Goal: Task Accomplishment & Management: Manage account settings

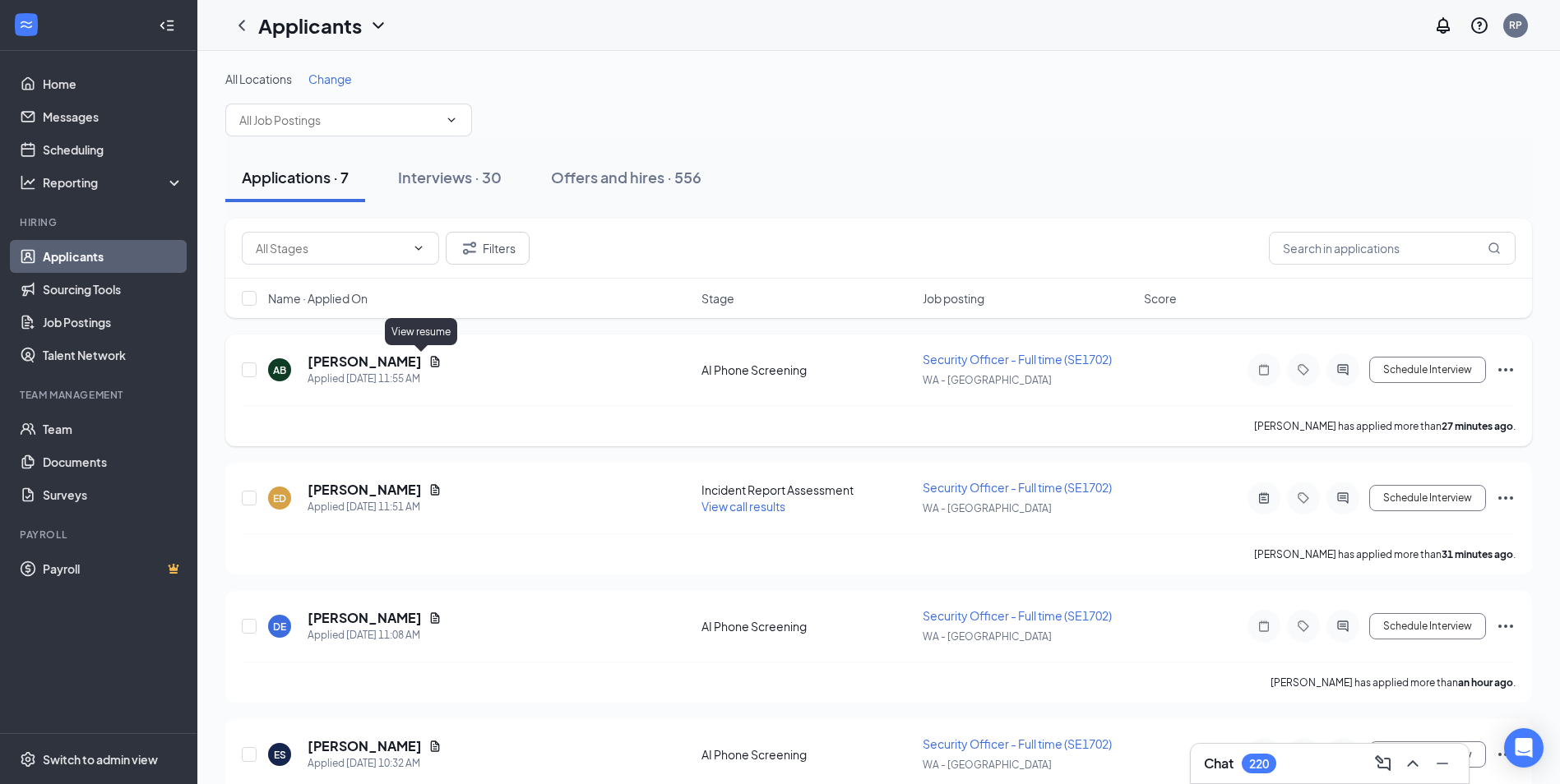
click at [428, 366] on icon "Document" at bounding box center [435, 362] width 13 height 13
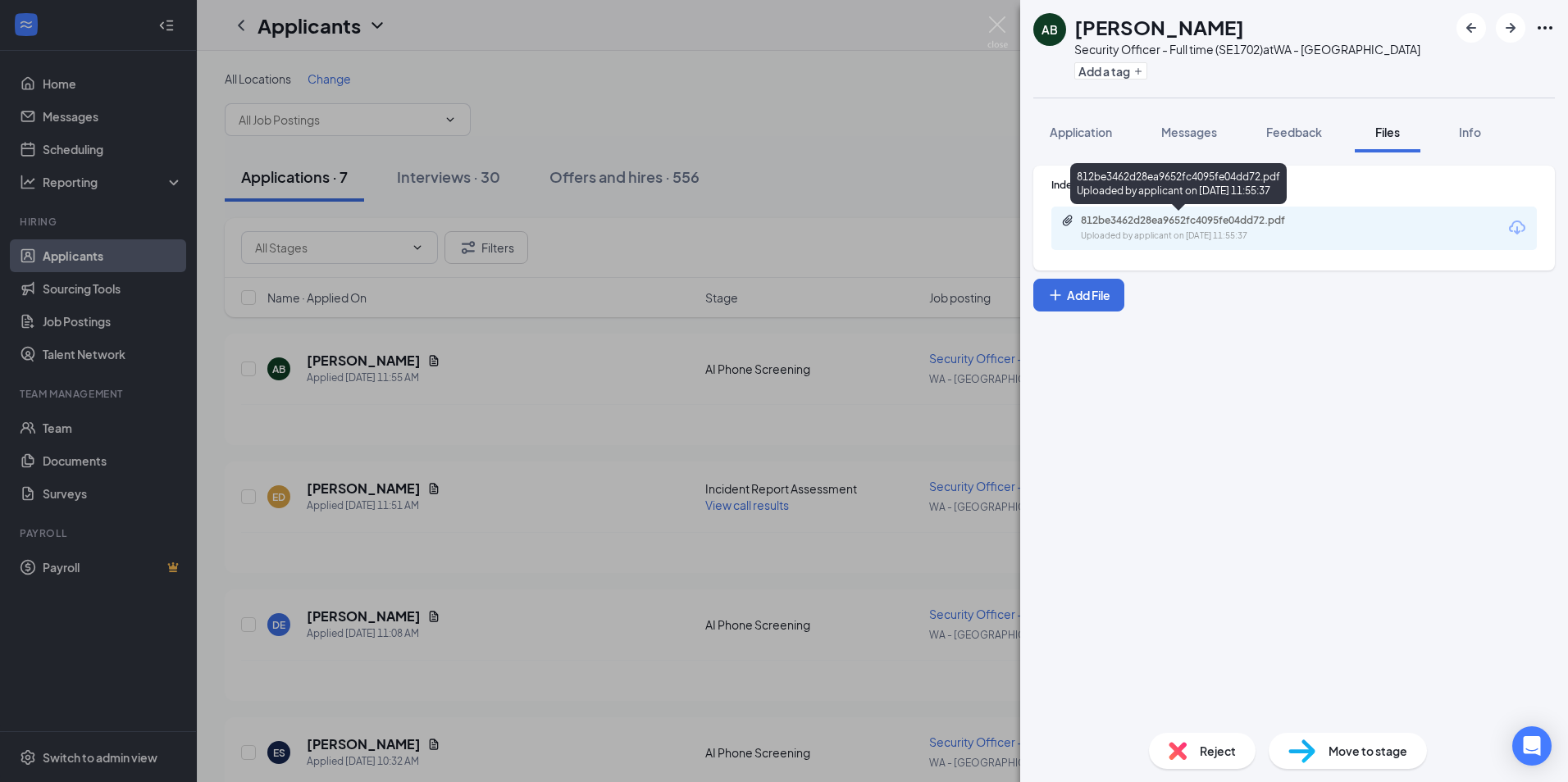
click at [1167, 234] on div "Uploaded by applicant on [DATE] 11:55:37" at bounding box center [1203, 236] width 246 height 13
click at [1175, 750] on img at bounding box center [1177, 751] width 18 height 18
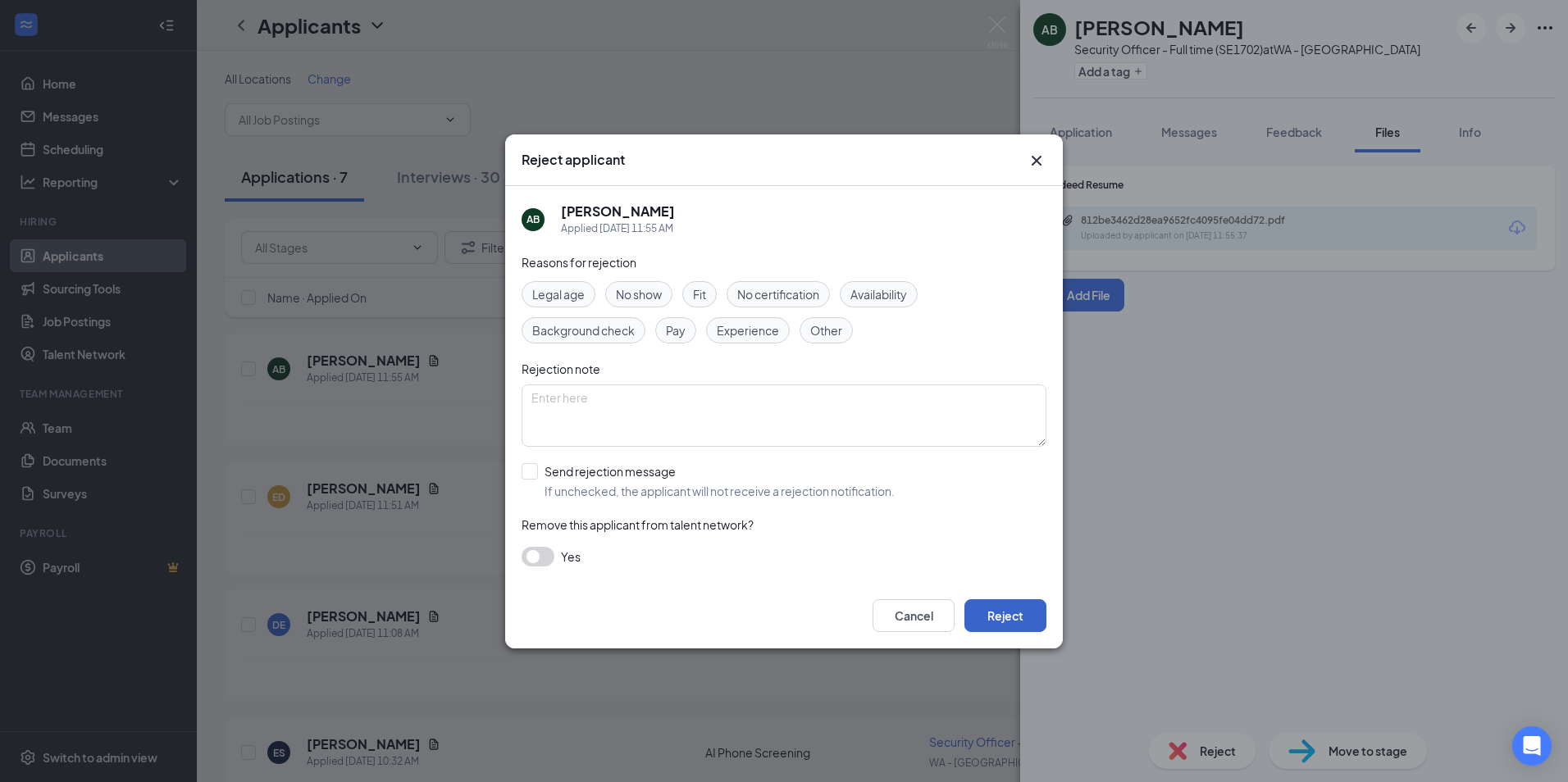
click at [992, 623] on button "Reject" at bounding box center [1005, 616] width 82 height 33
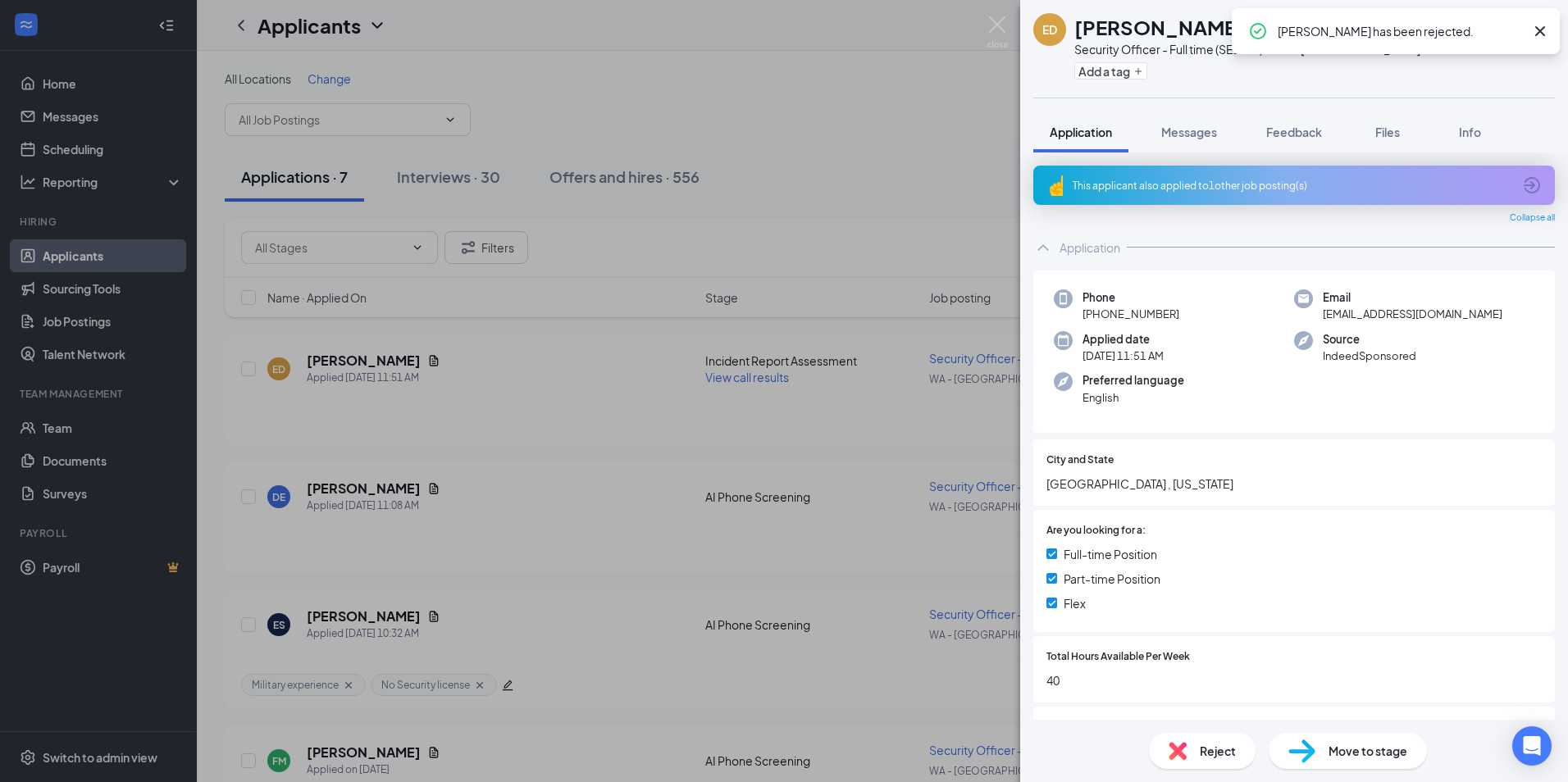
click at [463, 500] on div "ED [PERSON_NAME] Security Officer - Full time (SE1702) at [GEOGRAPHIC_DATA] - O…" at bounding box center [784, 391] width 1568 height 782
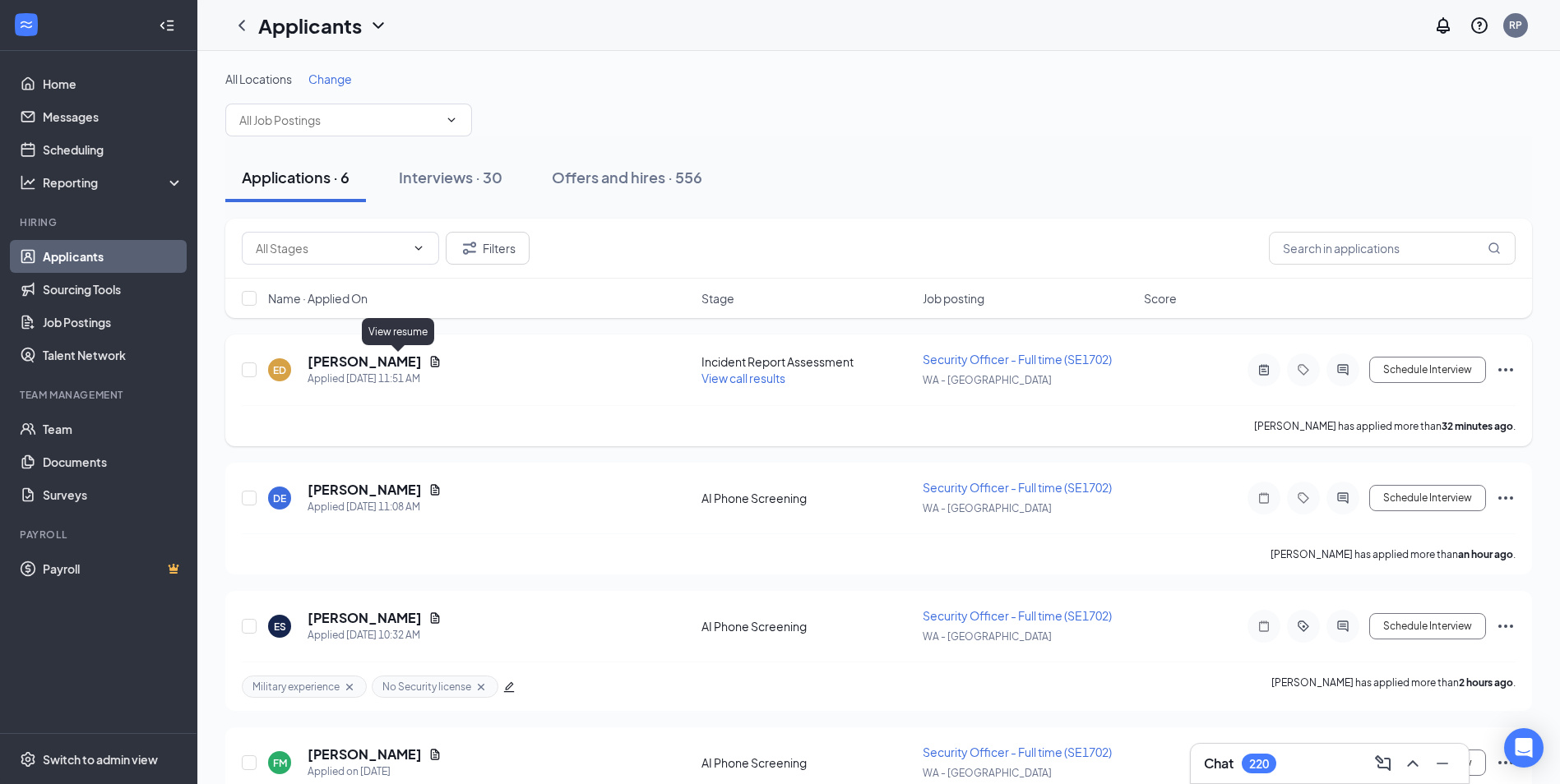
click at [428, 360] on icon "Document" at bounding box center [435, 362] width 13 height 13
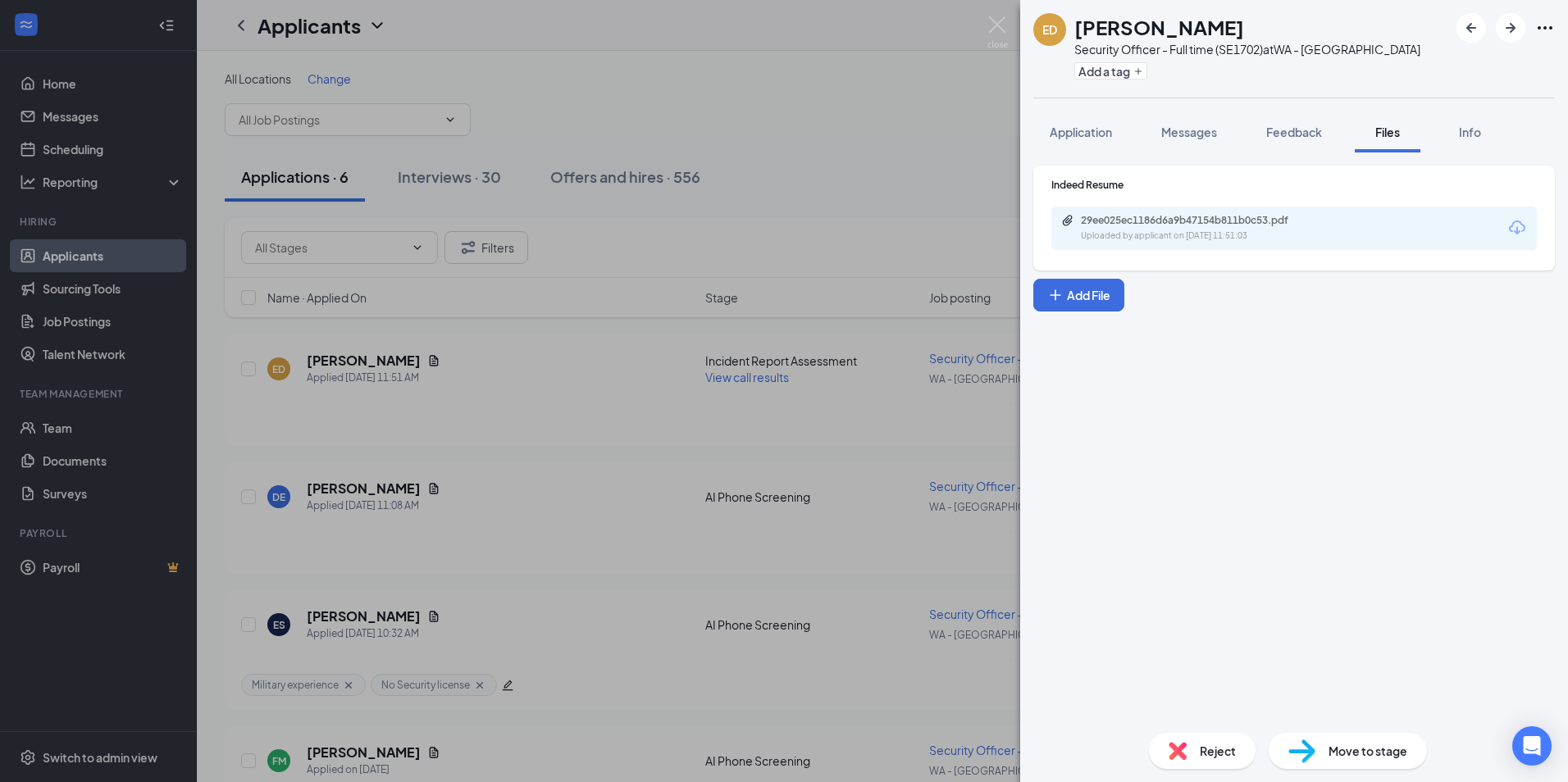
click at [1232, 245] on div "29ee025ec1186d6a9b47154b811b0c53.pdf Uploaded by applicant on [DATE] 11:51:03" at bounding box center [1293, 229] width 485 height 44
click at [1191, 227] on div "29ee025ec1186d6a9b47154b811b0c53.pdf" at bounding box center [1195, 220] width 229 height 13
click at [1301, 757] on img at bounding box center [1301, 751] width 27 height 24
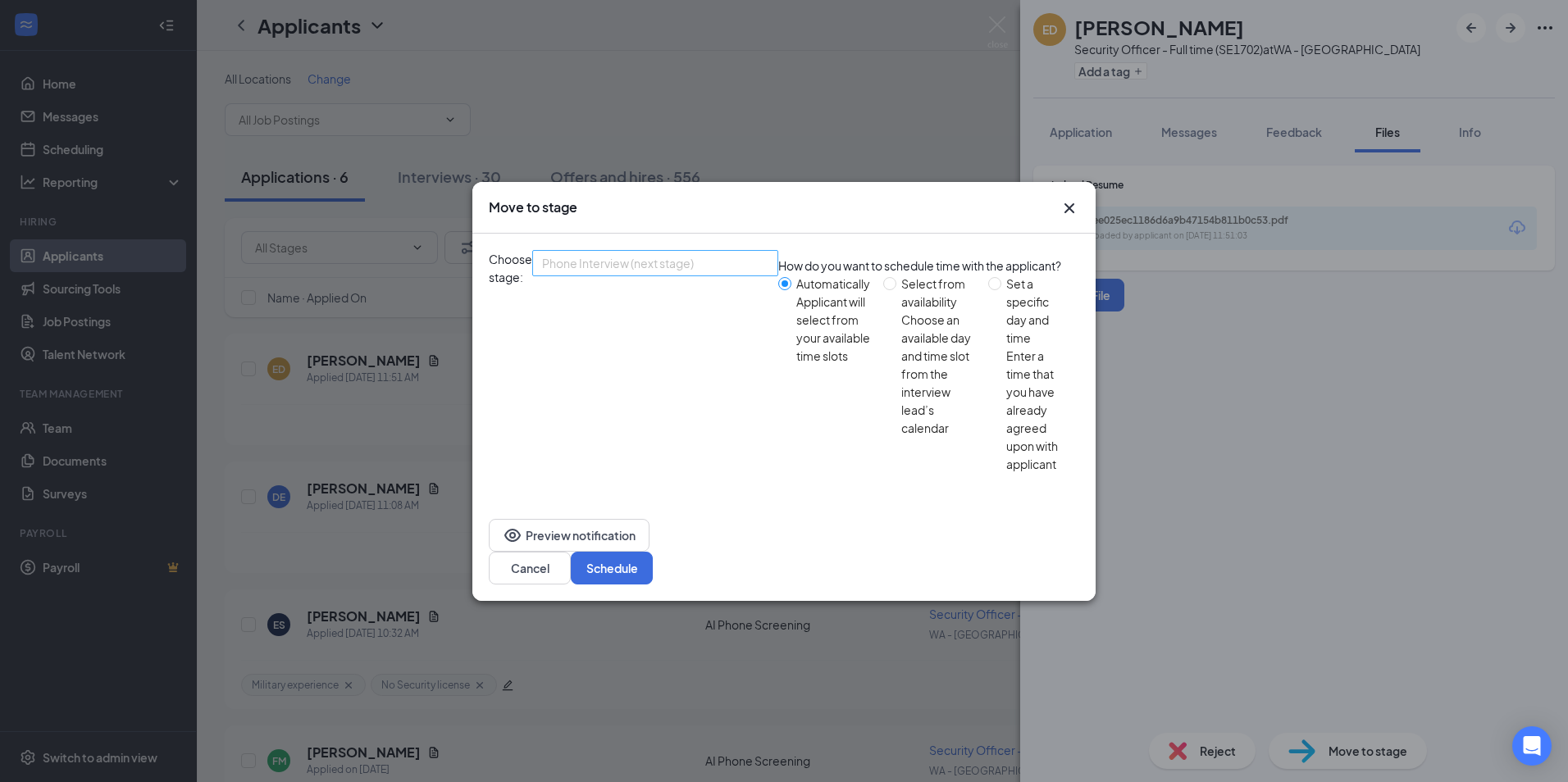
click at [778, 277] on div "Phone Interview (next stage)" at bounding box center [655, 263] width 246 height 26
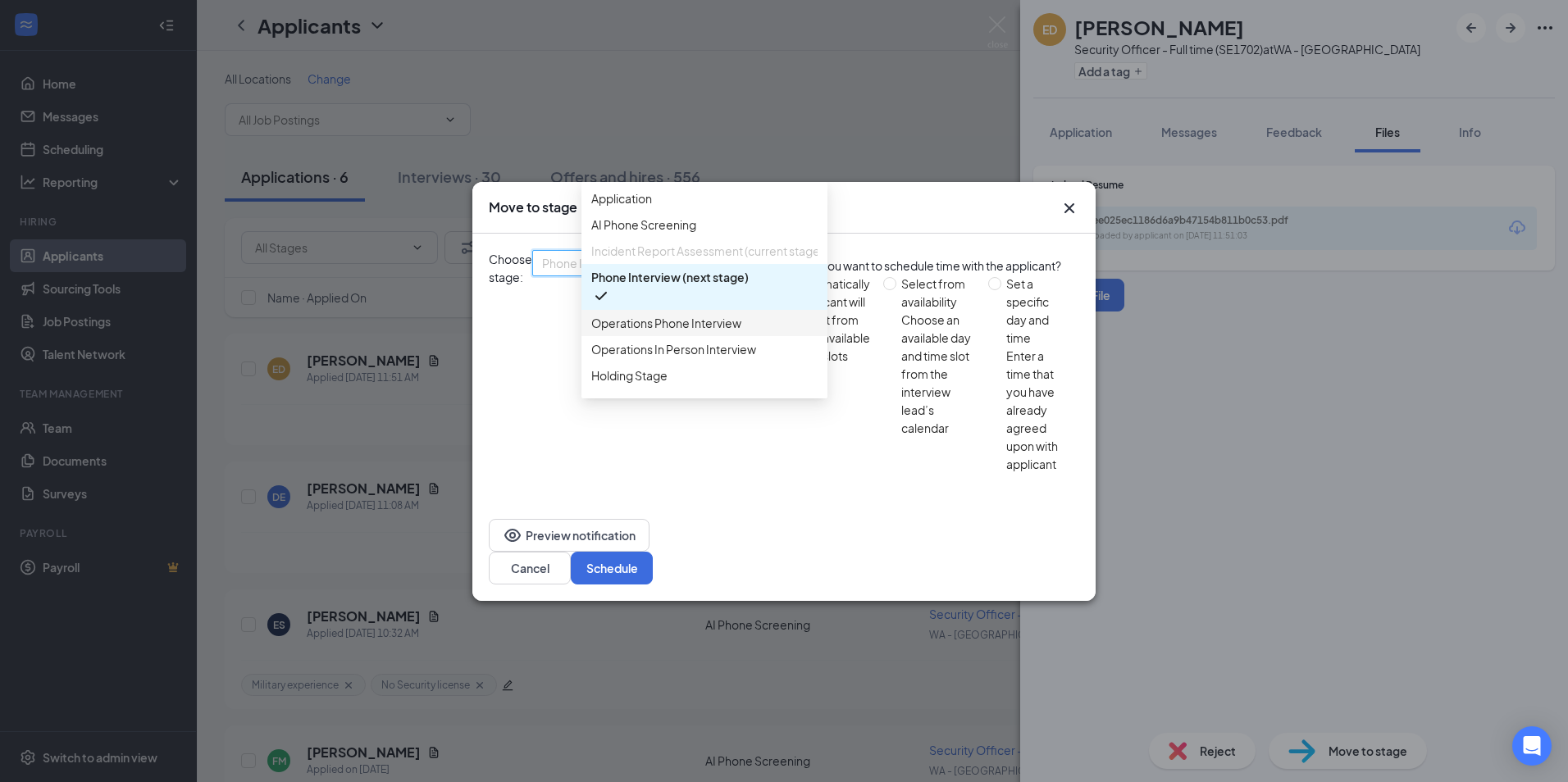
click at [696, 332] on span "Operations Phone Interview" at bounding box center [666, 323] width 150 height 18
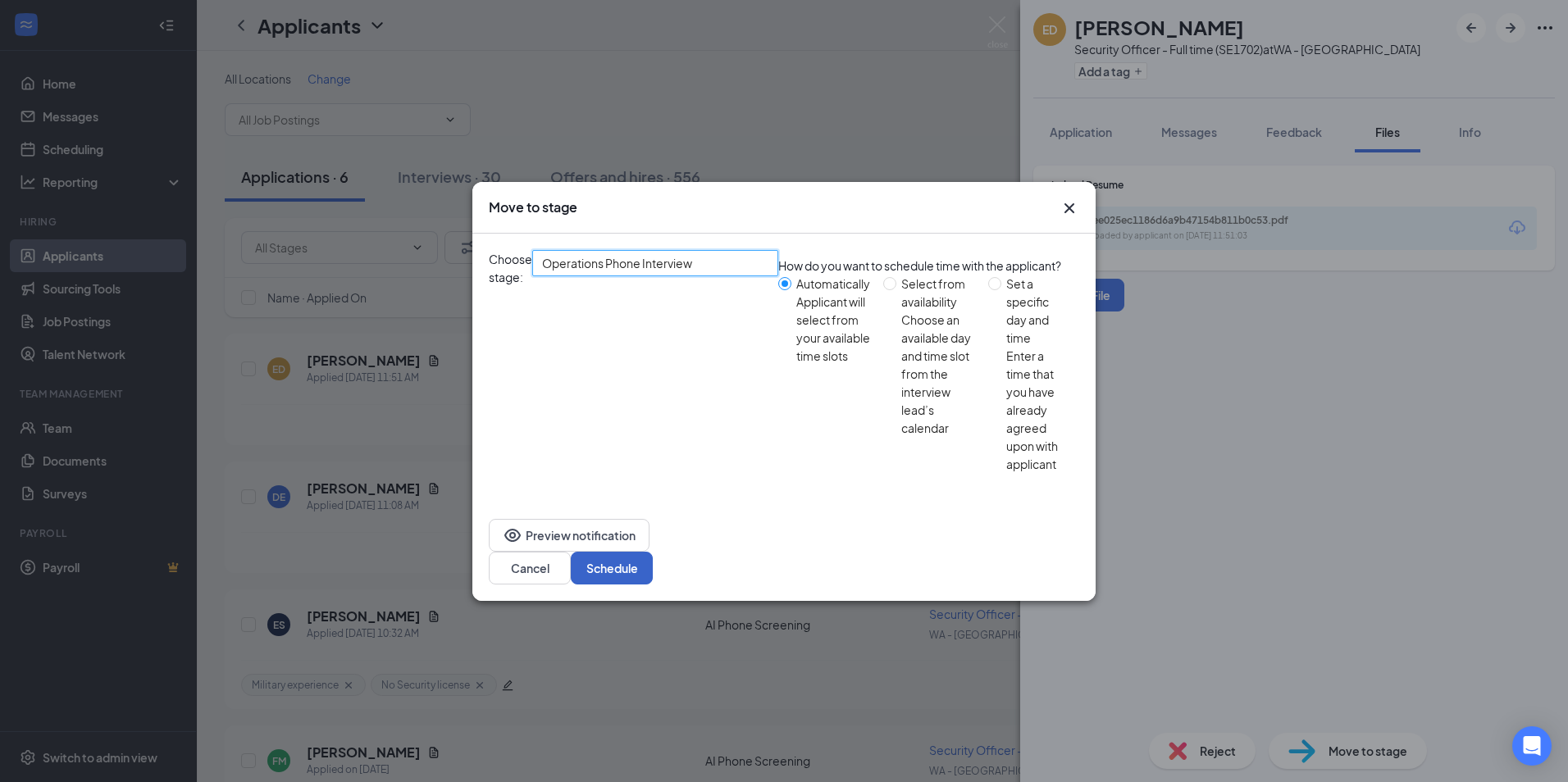
click at [653, 552] on button "Schedule" at bounding box center [611, 568] width 82 height 33
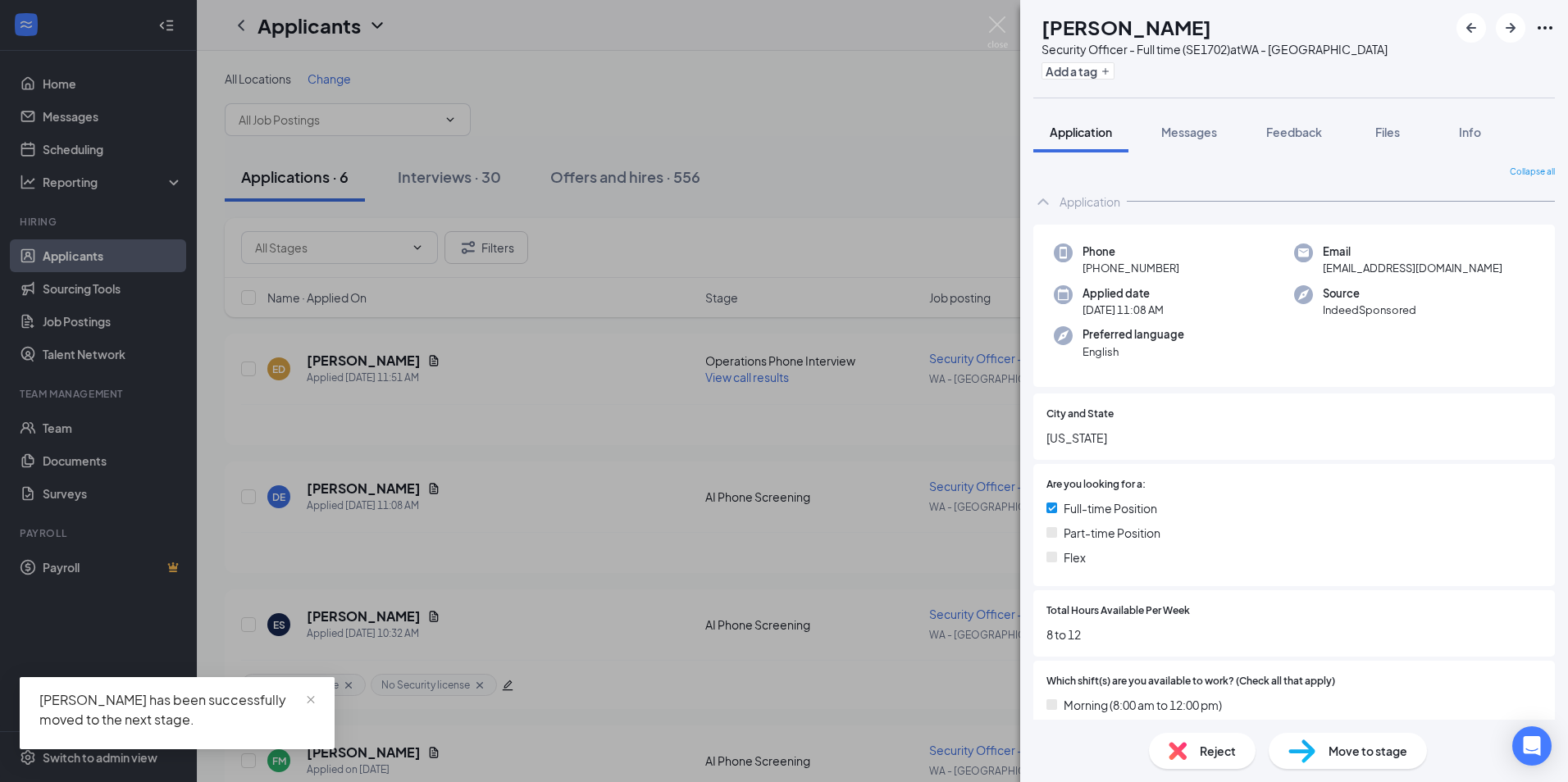
click at [531, 416] on div "DE [PERSON_NAME] Security Officer - Full time (SE1702) at [GEOGRAPHIC_DATA] - O…" at bounding box center [784, 391] width 1568 height 782
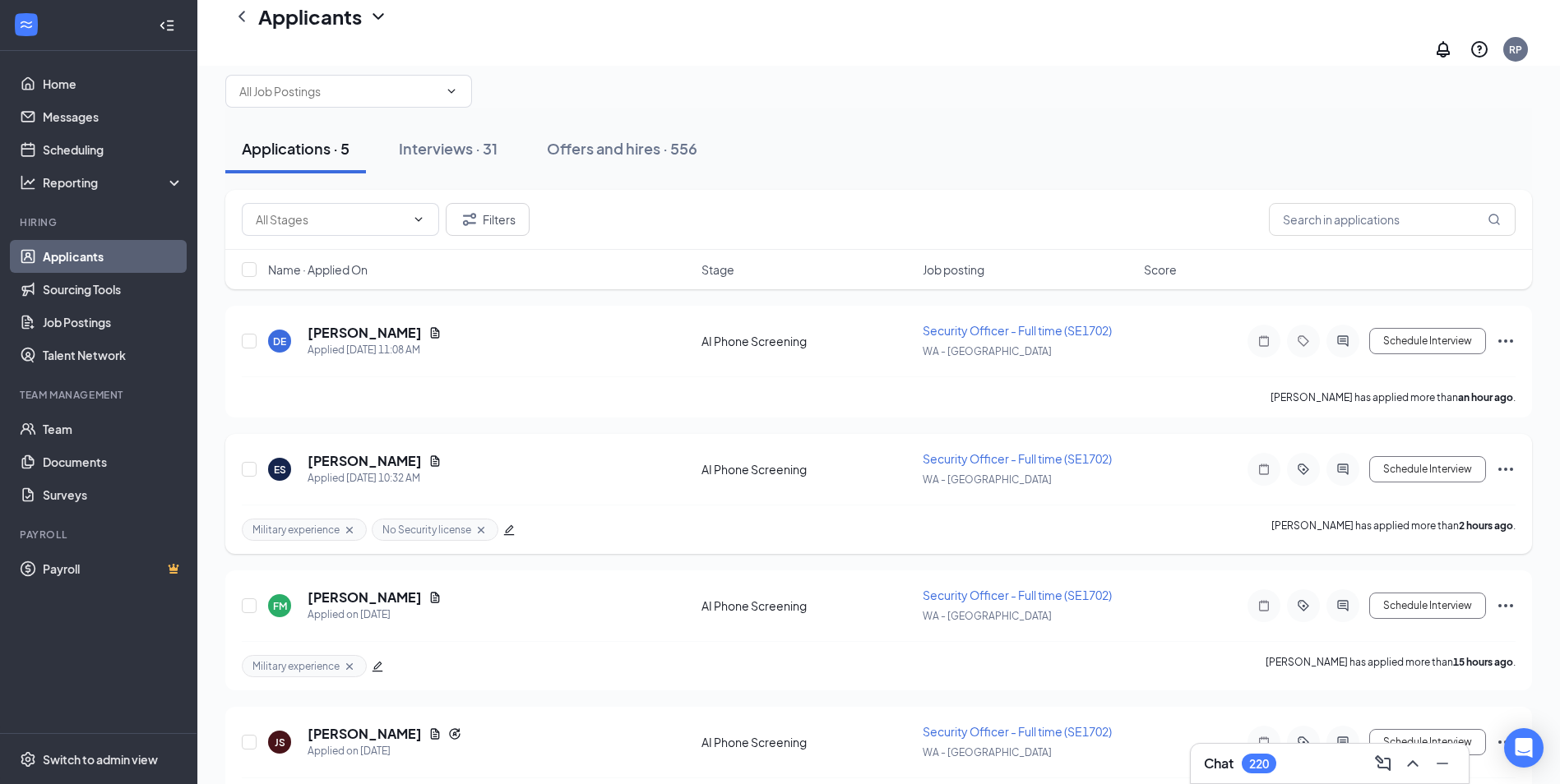
scroll to position [82, 0]
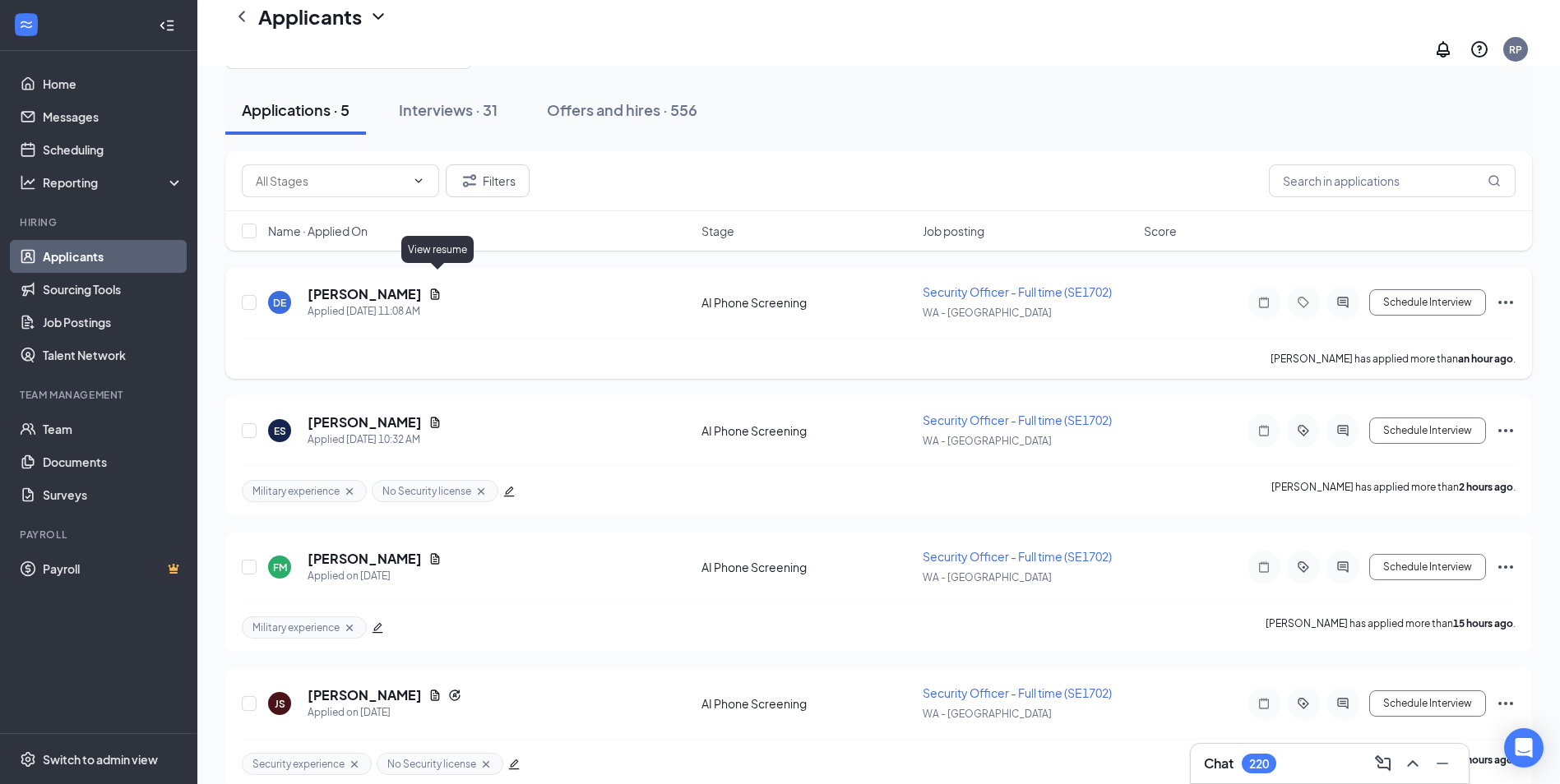
click at [441, 287] on icon "Document" at bounding box center [435, 294] width 13 height 13
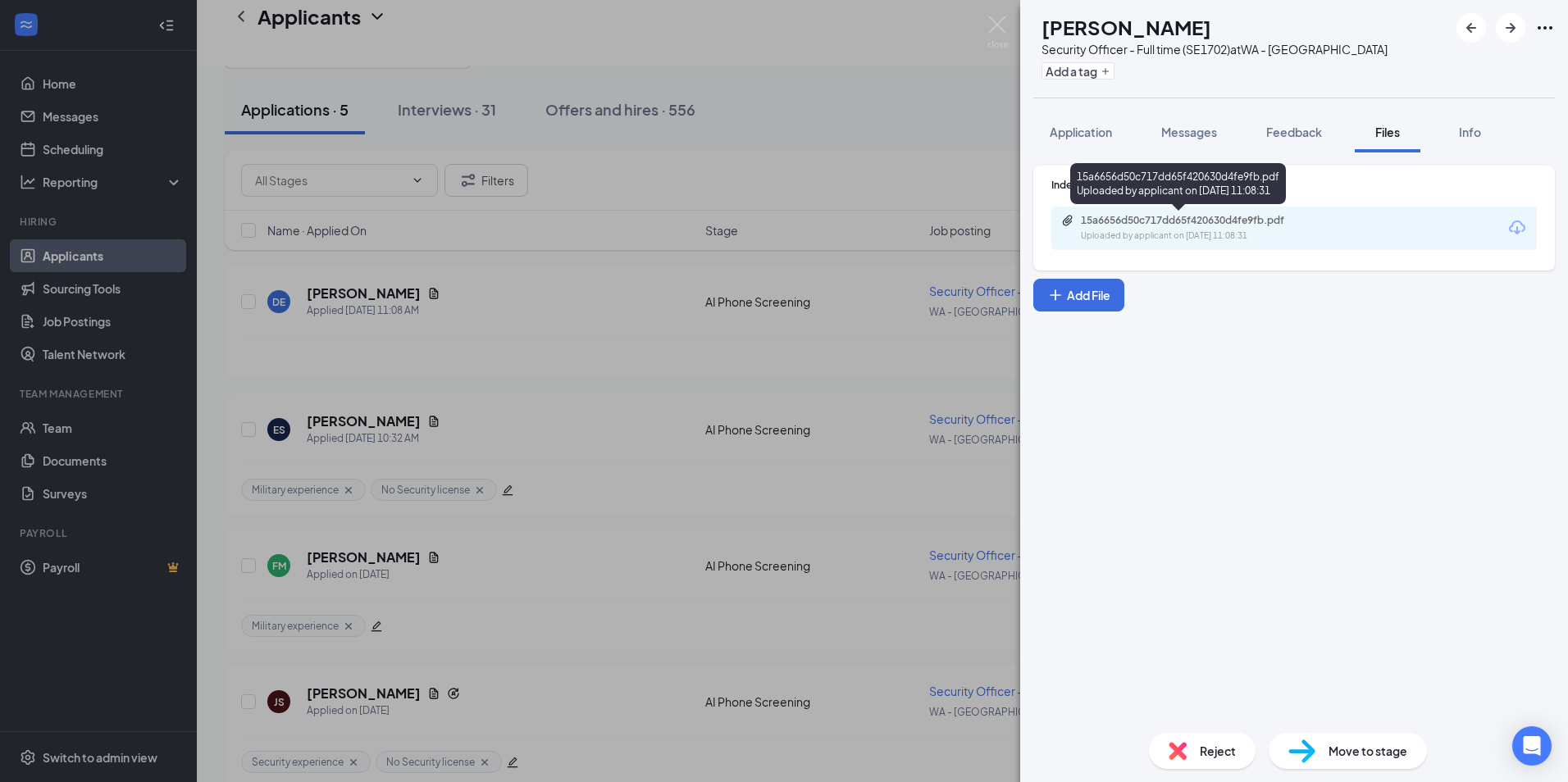
click at [1299, 232] on div "Uploaded by applicant on [DATE] 11:08:31" at bounding box center [1203, 236] width 246 height 13
click at [1172, 747] on img at bounding box center [1177, 751] width 18 height 18
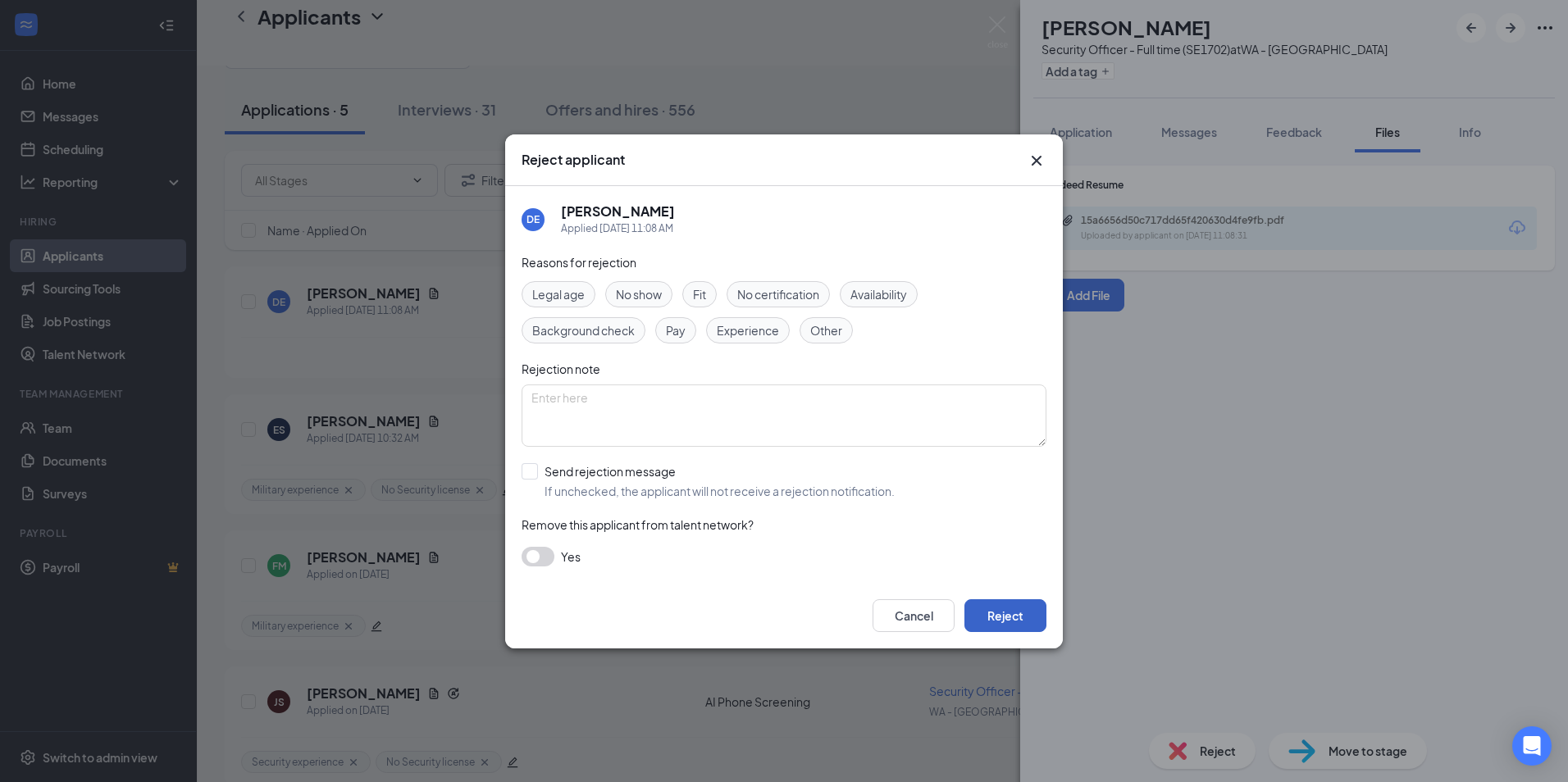
drag, startPoint x: 969, startPoint y: 605, endPoint x: 966, endPoint y: 594, distance: 11.4
click at [969, 602] on button "Reject" at bounding box center [1005, 616] width 82 height 33
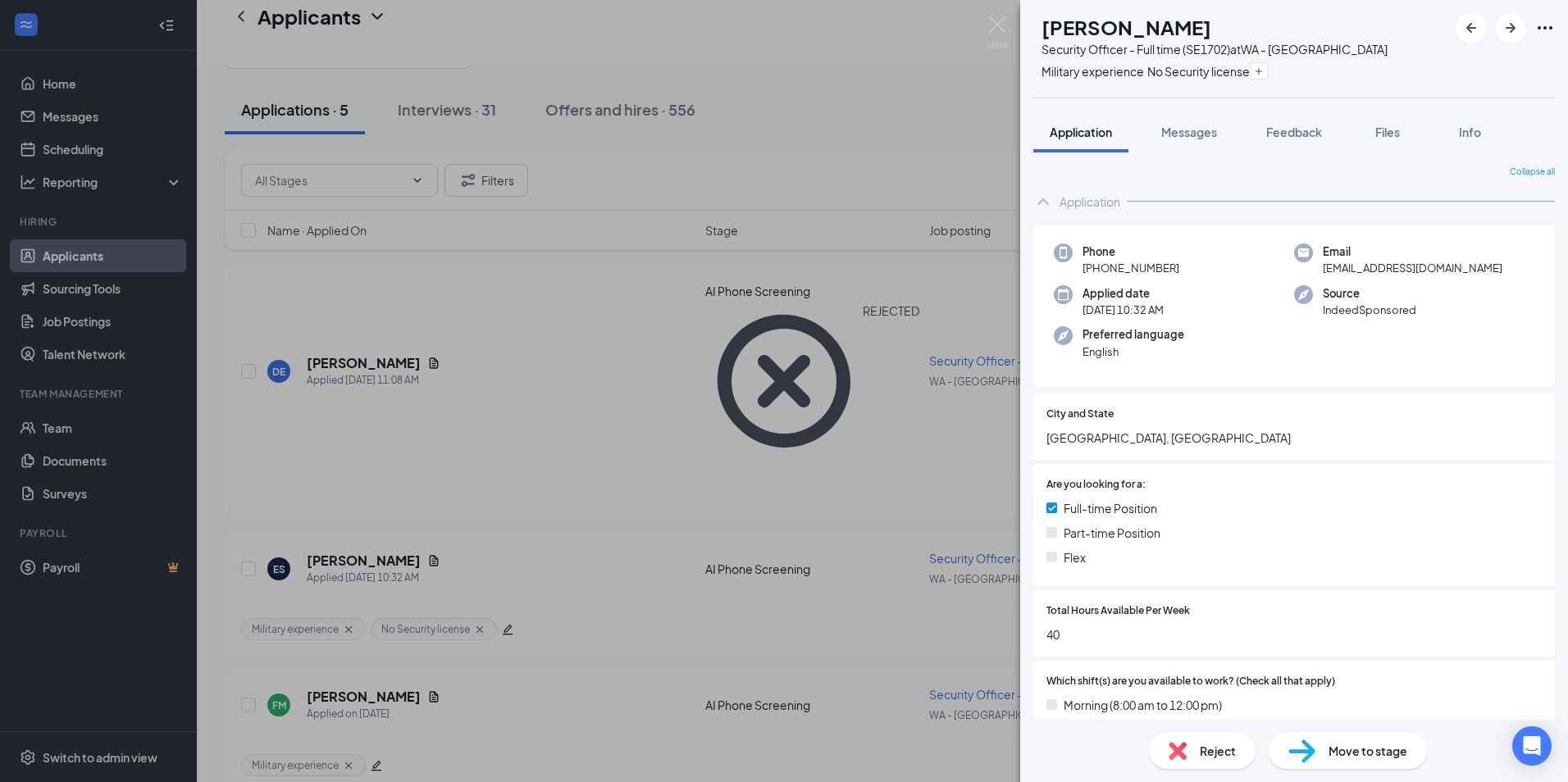
click at [455, 340] on div "ES [PERSON_NAME] Security Officer - Full time (SE1702) at [GEOGRAPHIC_DATA] - O…" at bounding box center [784, 391] width 1568 height 782
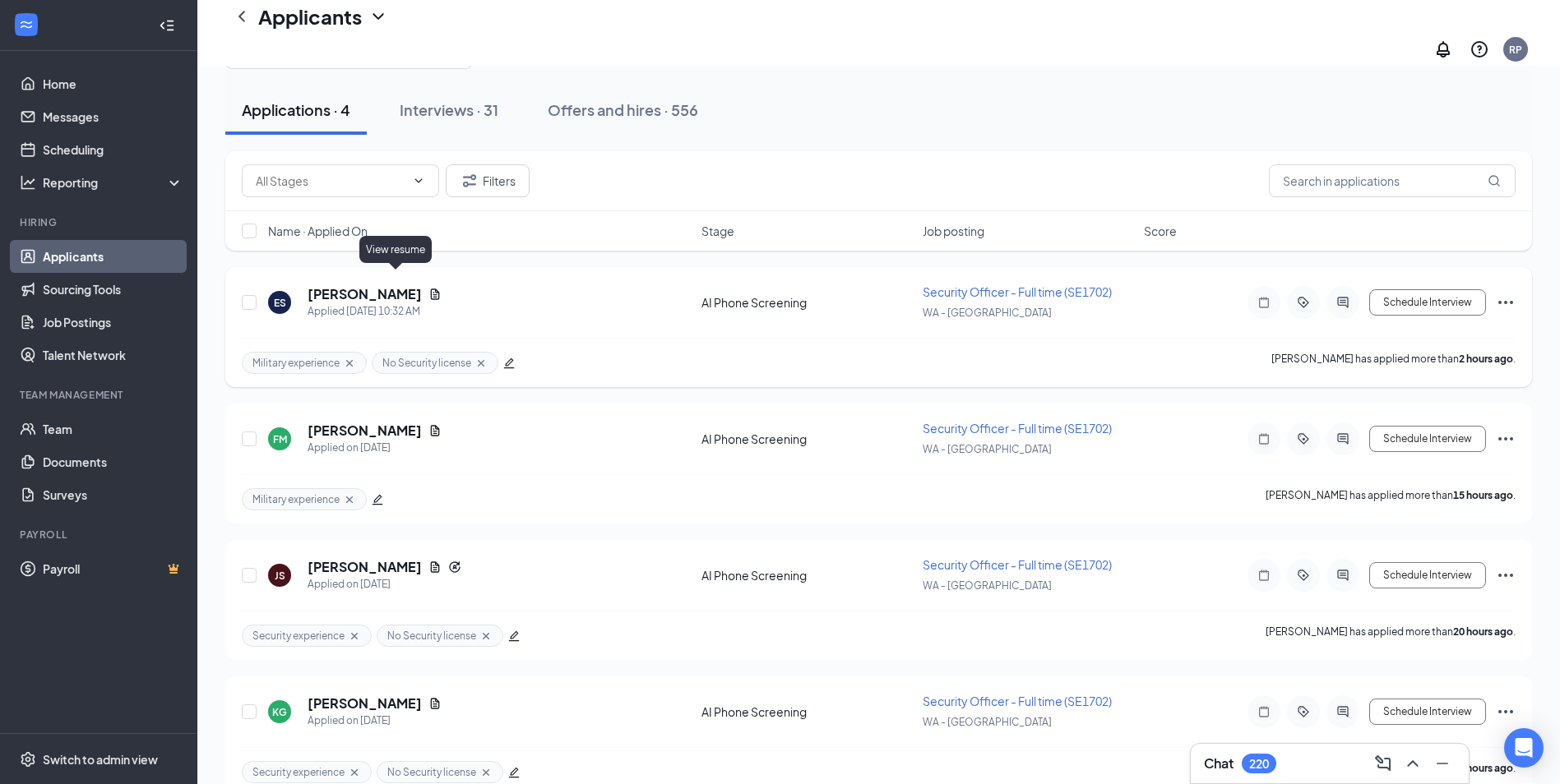
click at [428, 287] on icon "Document" at bounding box center [435, 294] width 13 height 13
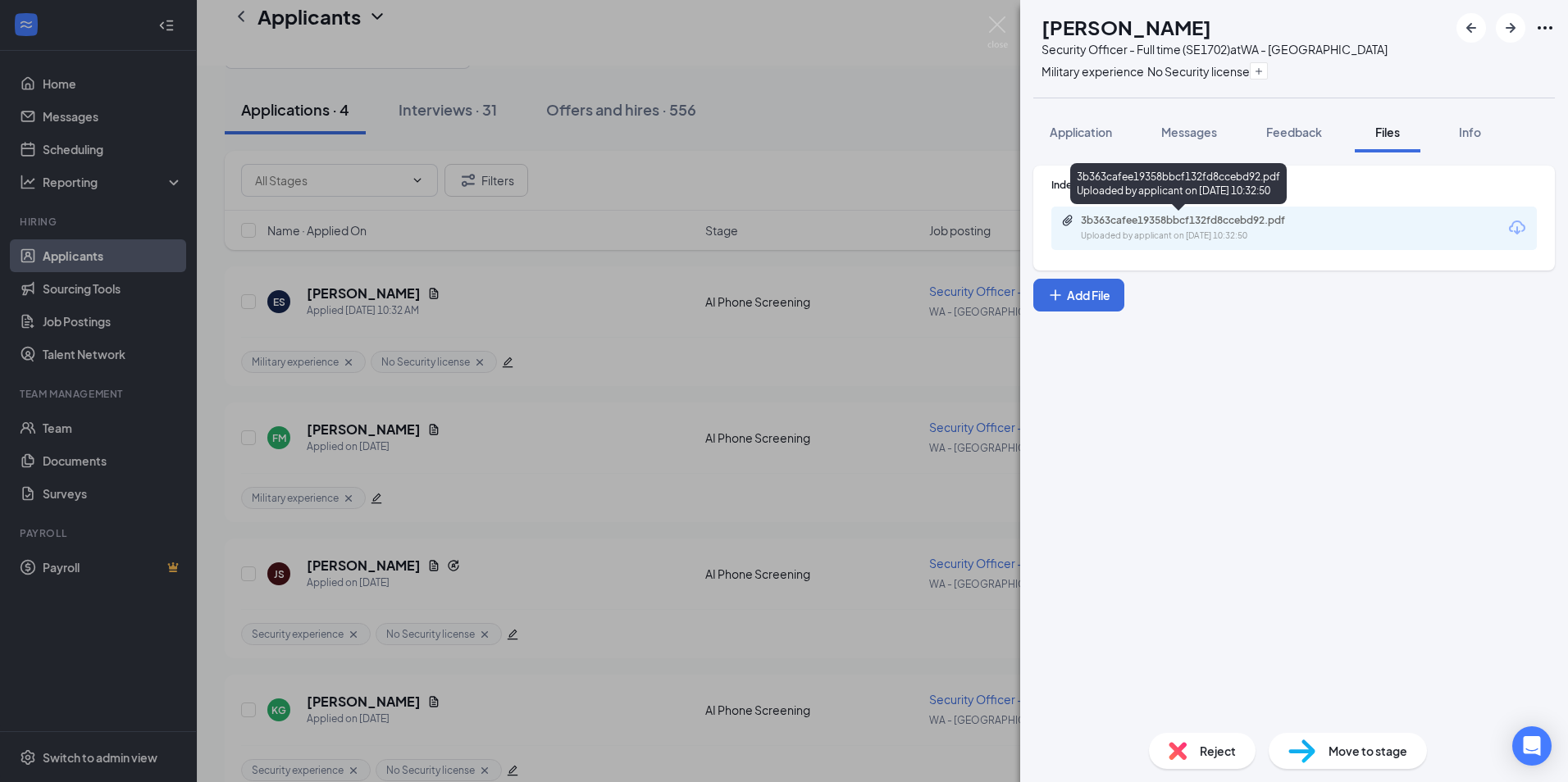
click at [1168, 230] on div "Uploaded by applicant on [DATE] 10:32:50" at bounding box center [1203, 236] width 246 height 13
click at [865, 370] on div "ES [PERSON_NAME] Security Officer - Full time (SE1702) at WA - Olympia Military…" at bounding box center [784, 391] width 1568 height 782
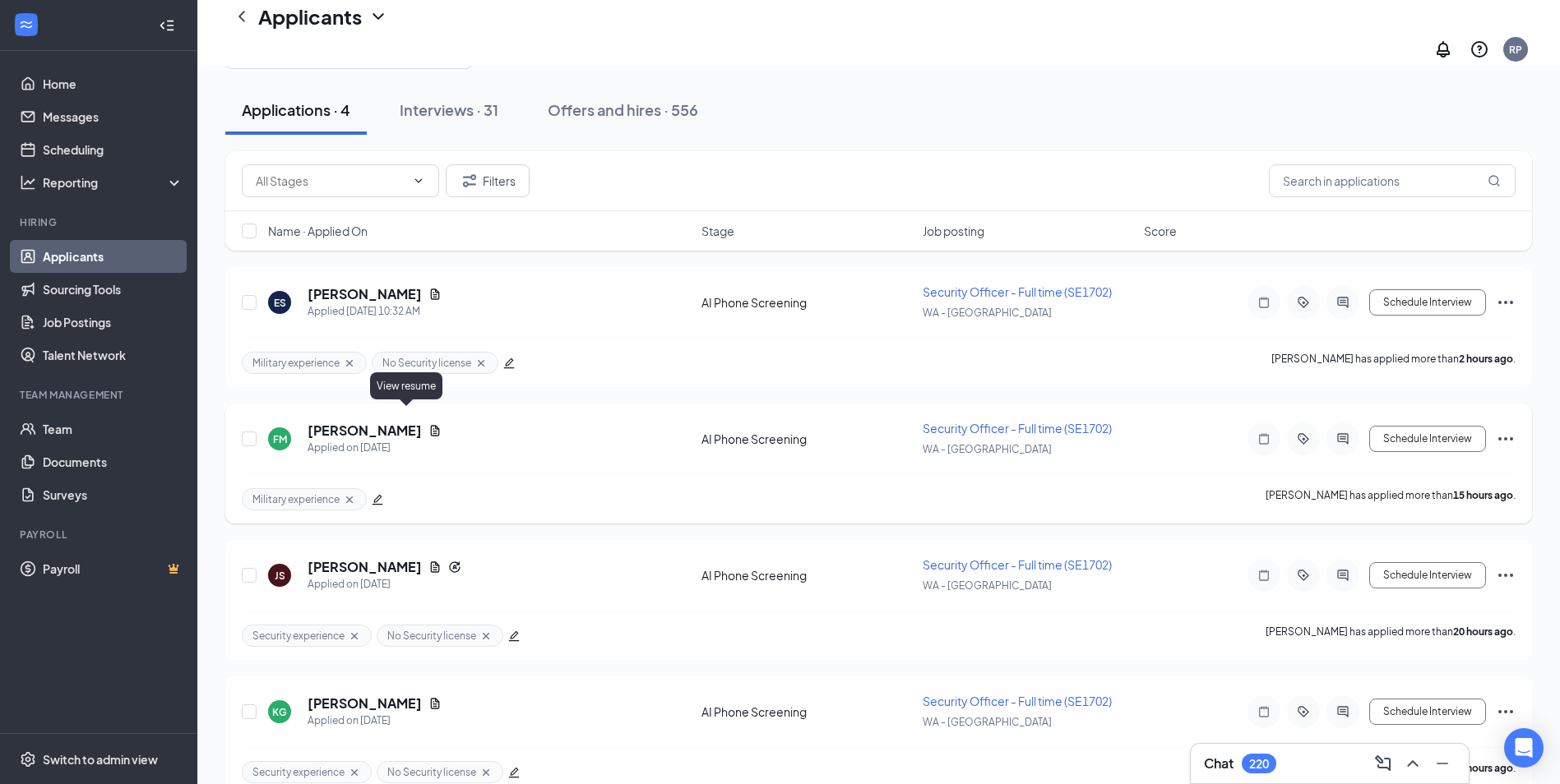
click at [428, 424] on icon "Document" at bounding box center [435, 430] width 13 height 13
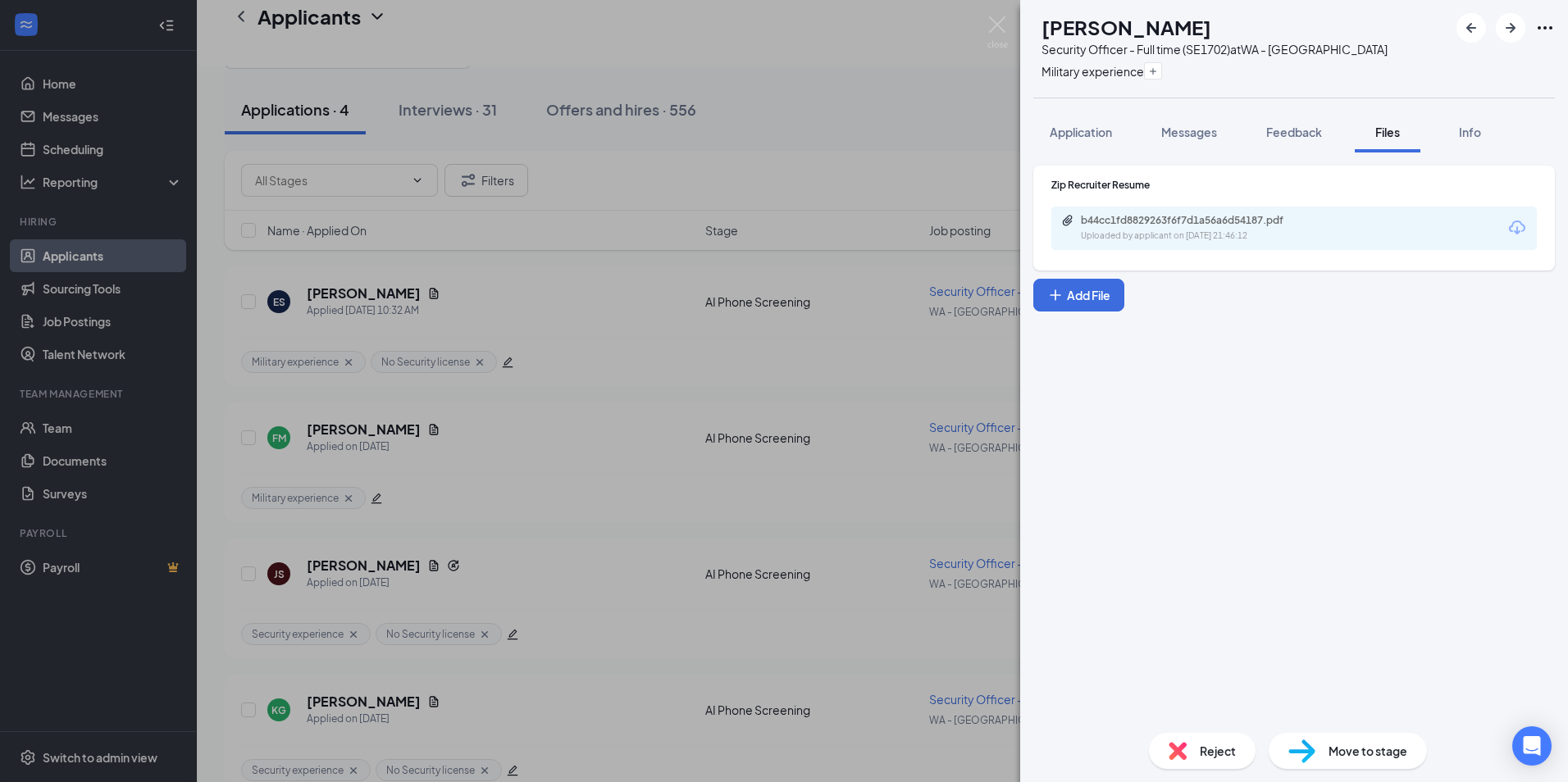
click at [1243, 218] on div "b44cc1fd8829263f6f7d1a56a6d54187.pdf" at bounding box center [1195, 220] width 229 height 13
click at [745, 432] on div "FM [PERSON_NAME] Security Officer - Full time (SE1702) at WA - Olympia Military…" at bounding box center [784, 391] width 1568 height 782
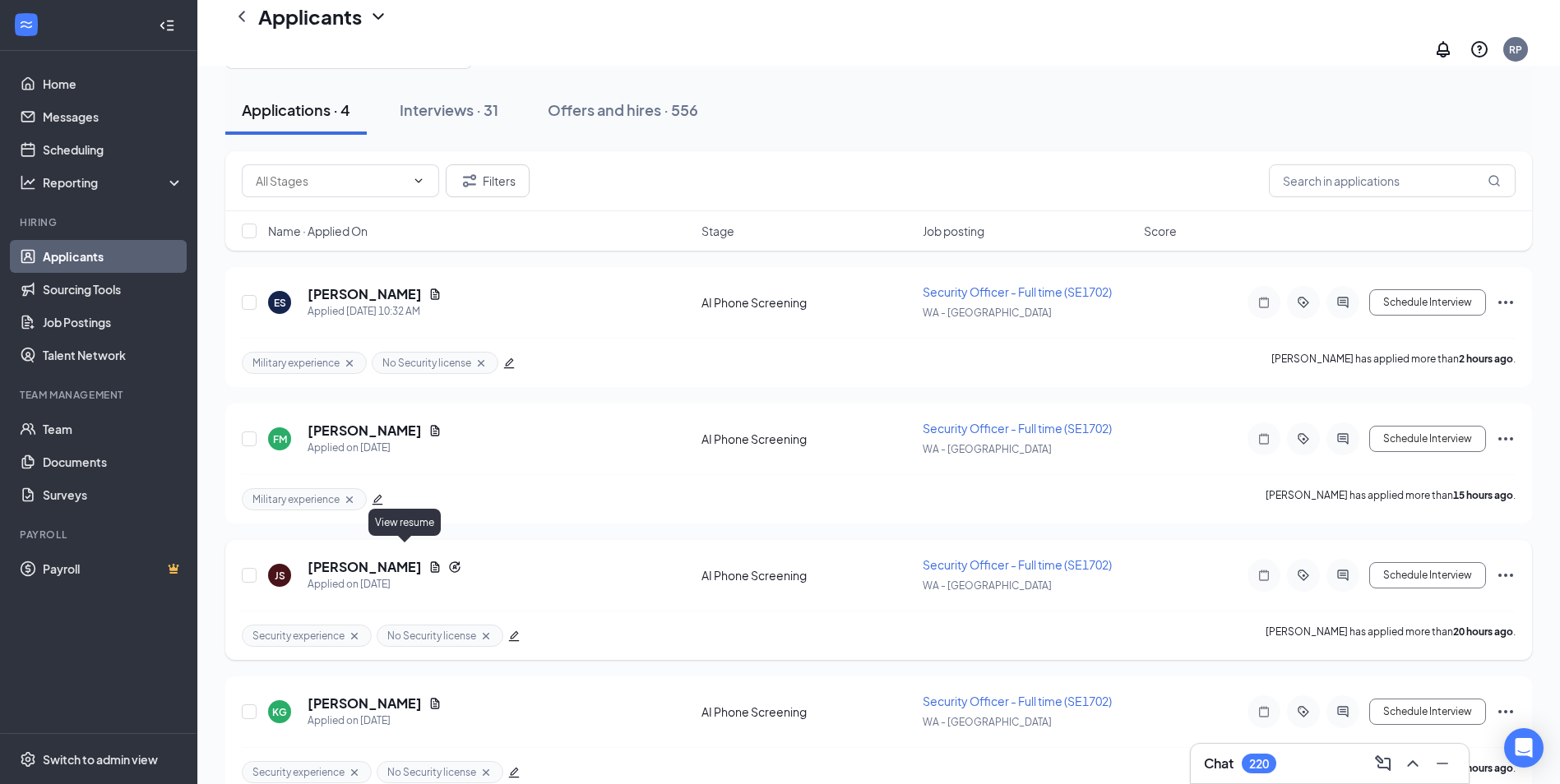
click at [431, 561] on icon "Document" at bounding box center [436, 567] width 9 height 11
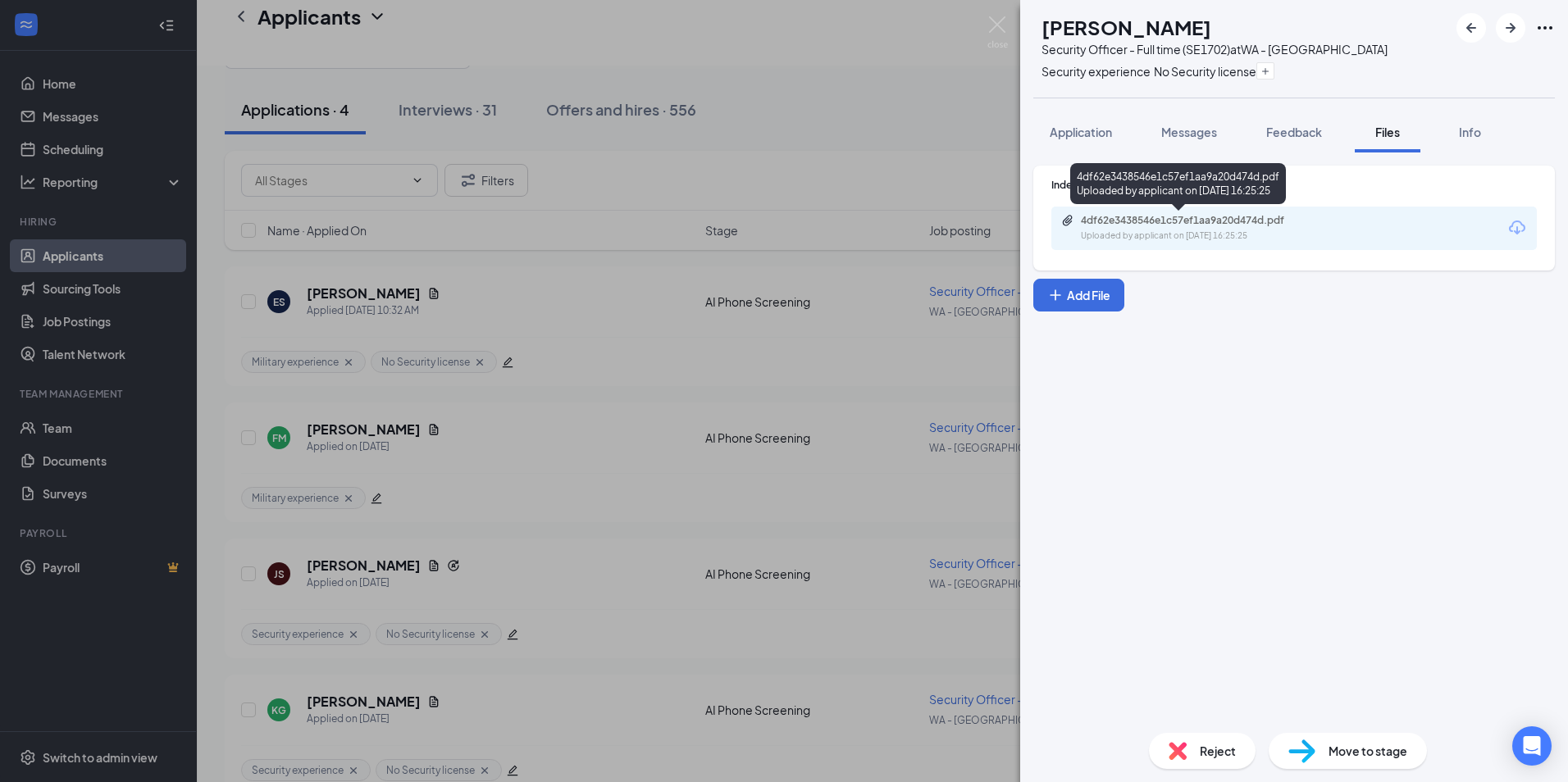
click at [1115, 220] on div "4df62e3438546e1c57ef1aa9a20d474d.pdf" at bounding box center [1195, 220] width 229 height 13
click at [553, 566] on div "JS [PERSON_NAME] Security Officer - Full time (SE1702) at WA - Olympia Security…" at bounding box center [784, 391] width 1568 height 782
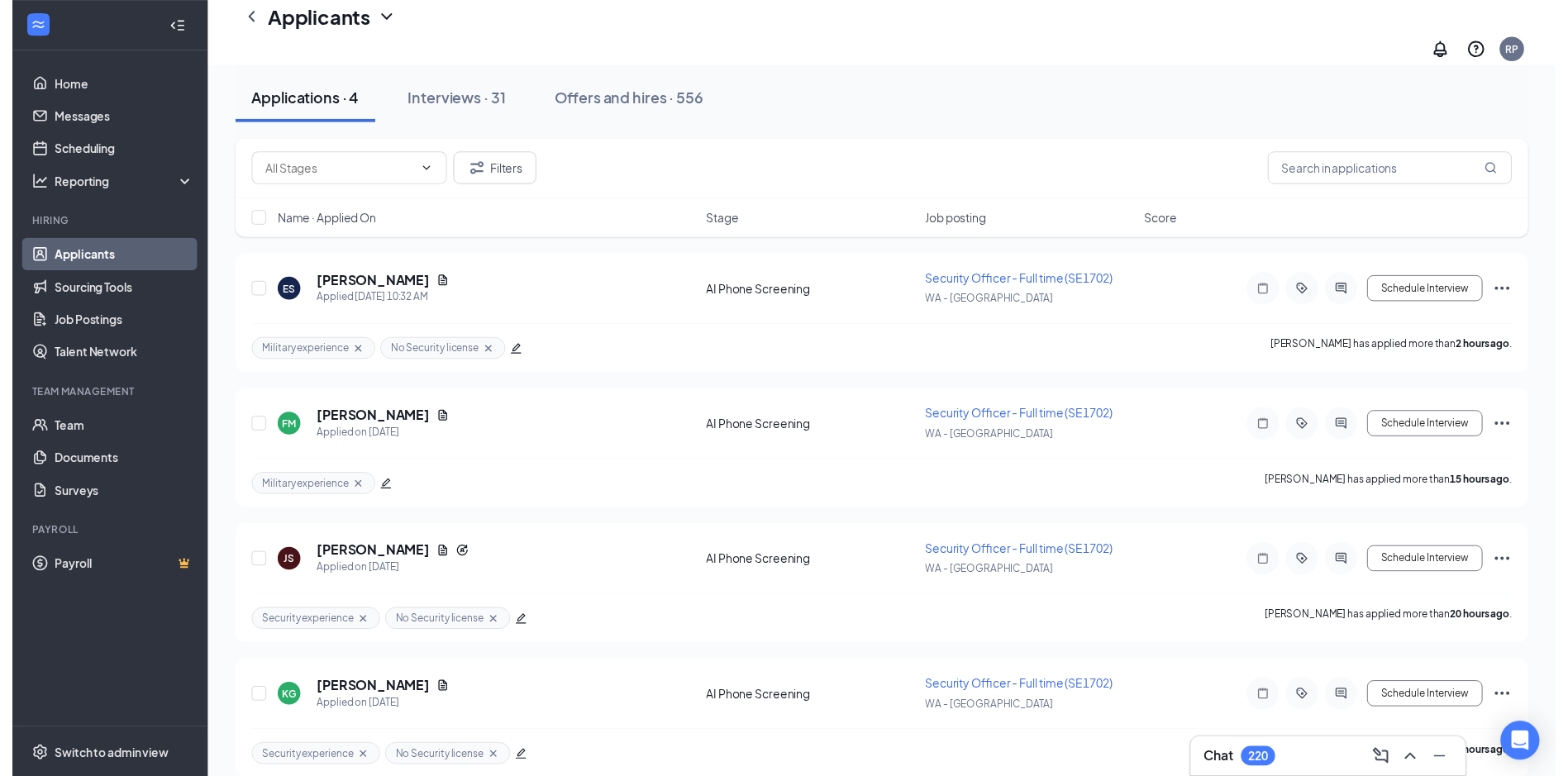
scroll to position [100, 0]
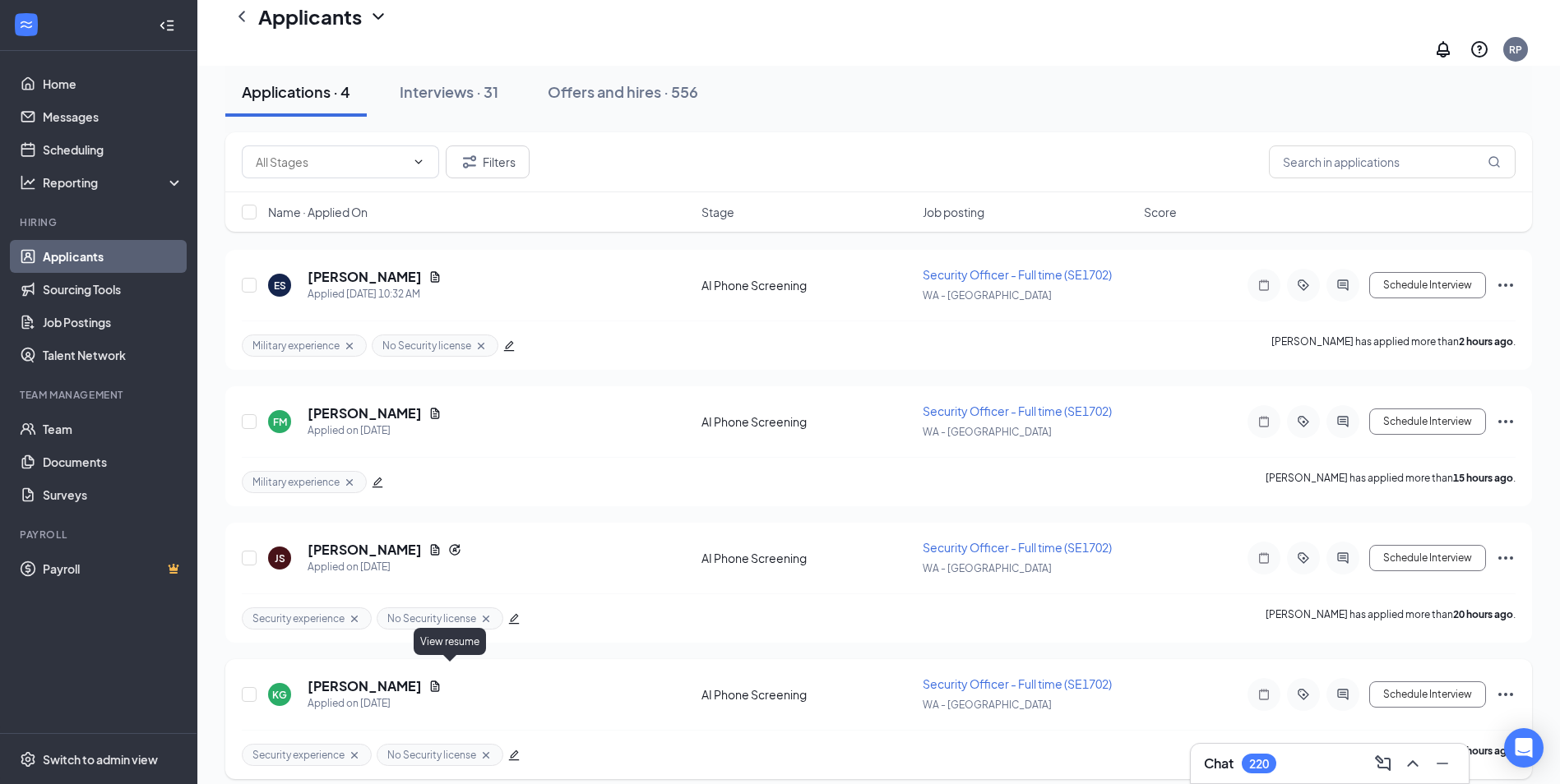
click at [441, 680] on icon "Document" at bounding box center [435, 687] width 13 height 13
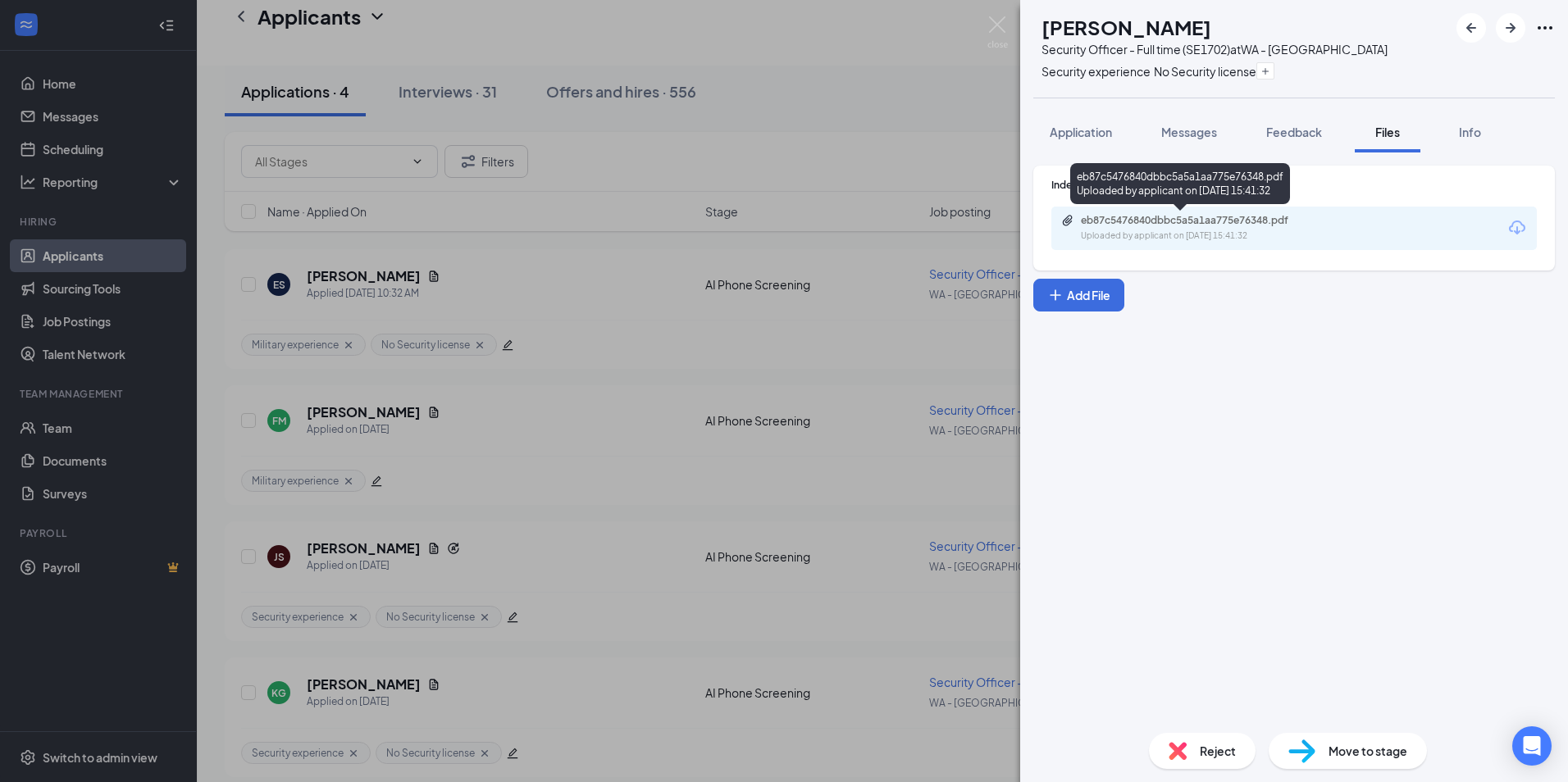
click at [1229, 233] on div "Uploaded by applicant on [DATE] 15:41:32" at bounding box center [1203, 236] width 246 height 13
click at [1133, 379] on div "Indeed Resume eb87c5476840dbbc5a5a1aa775e76348.pdf Uploaded by applicant on [DA…" at bounding box center [1294, 436] width 548 height 568
click at [635, 355] on div "KG [PERSON_NAME] Security Officer - Full time (SE1702) at [GEOGRAPHIC_DATA] - O…" at bounding box center [784, 391] width 1568 height 782
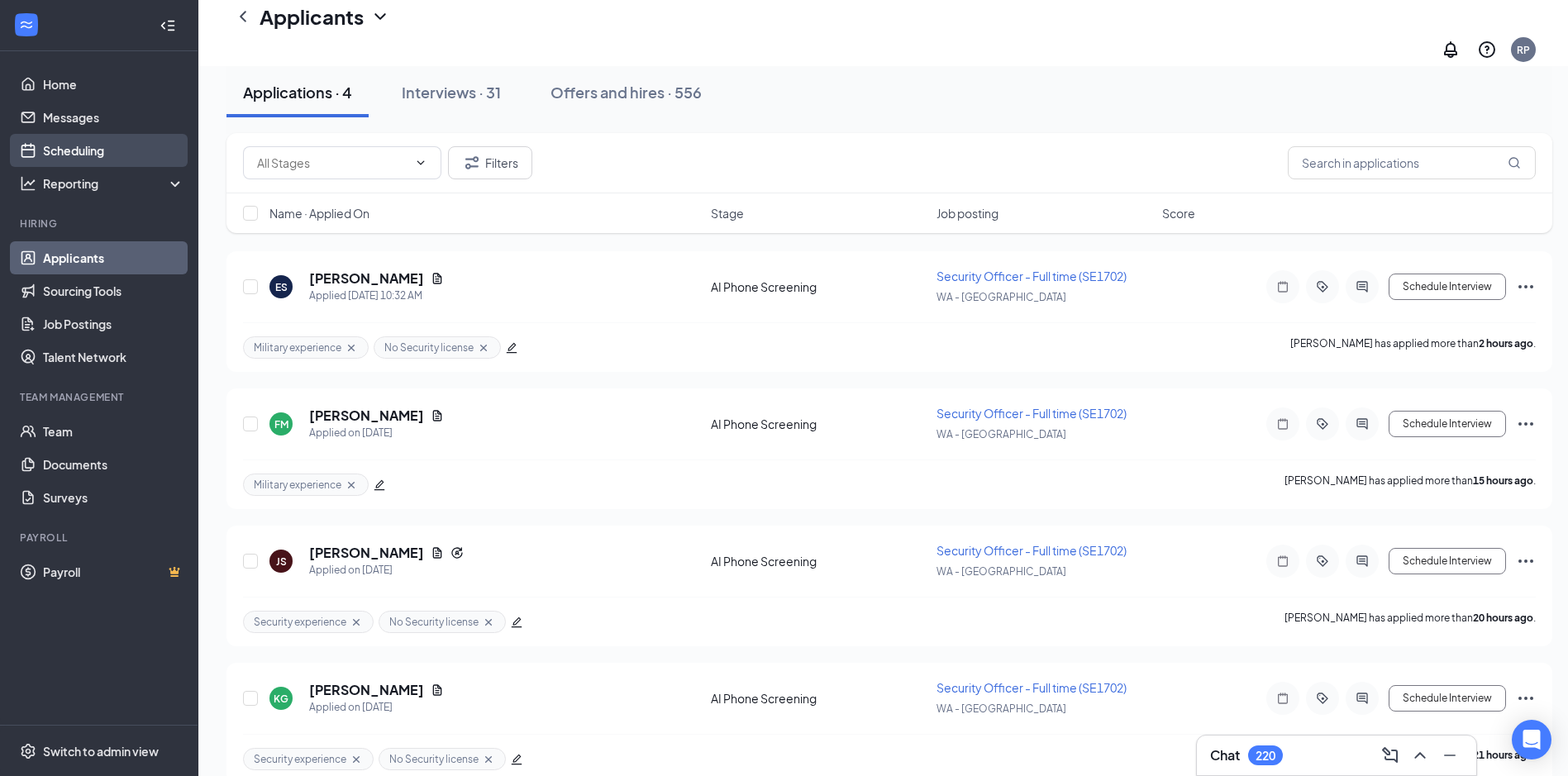
click at [88, 154] on link "Scheduling" at bounding box center [113, 150] width 142 height 33
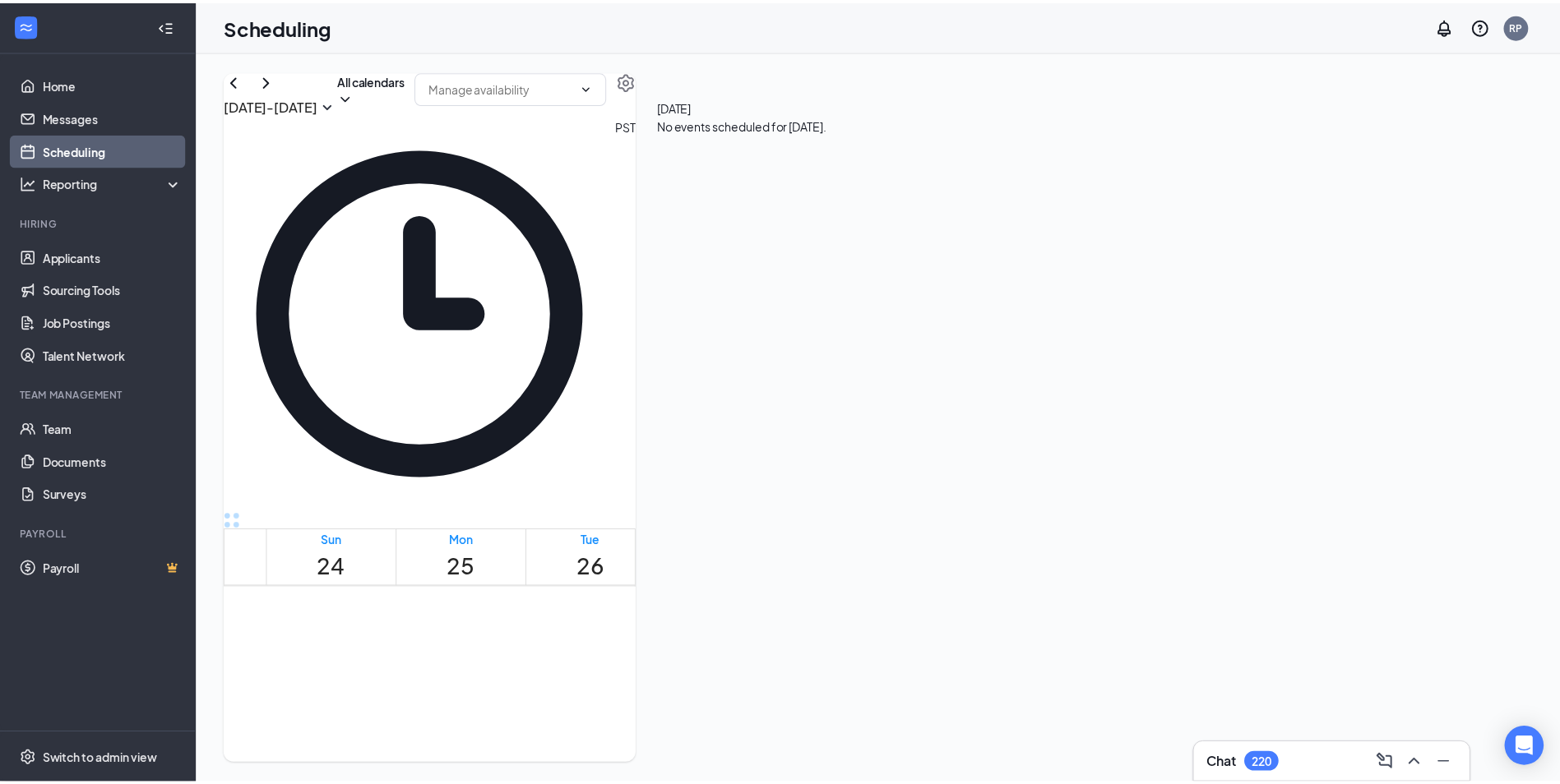
scroll to position [890, 0]
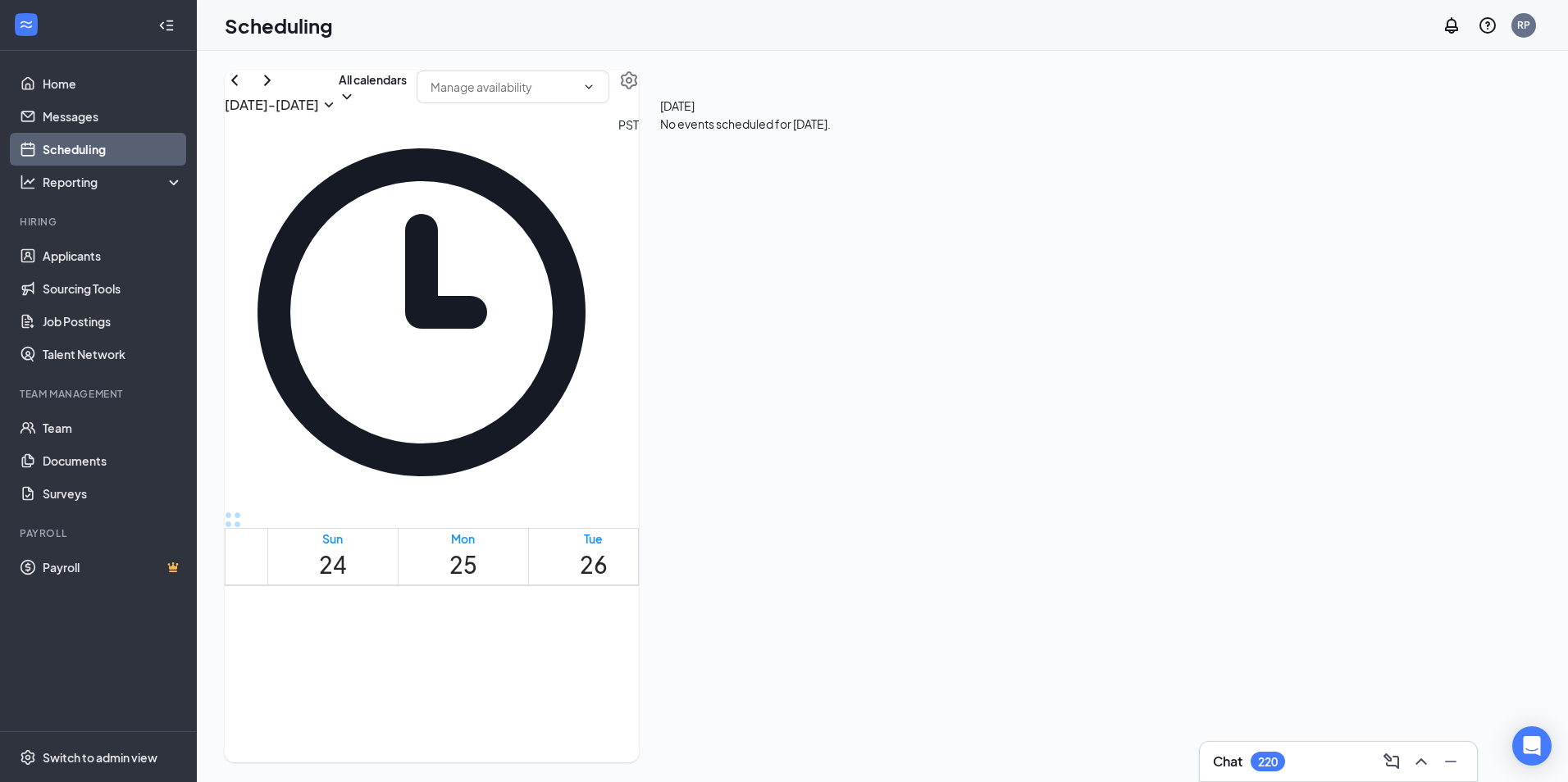
click at [935, 164] on div "Security Officer - Full time (SE1702) at [GEOGRAPHIC_DATA]" at bounding box center [849, 137] width 172 height 54
click at [935, 110] on h3 "[PERSON_NAME]" at bounding box center [849, 100] width 172 height 22
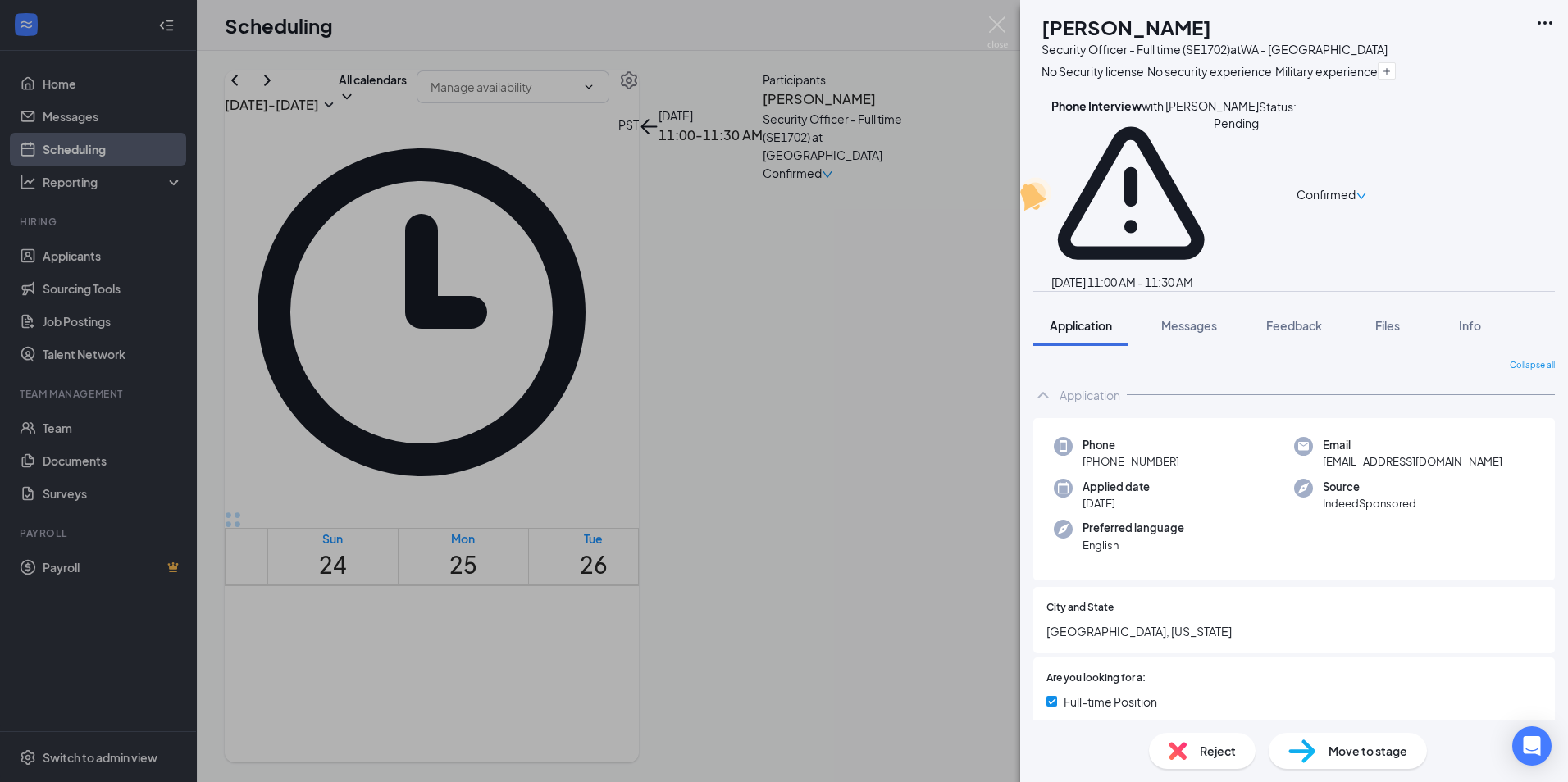
click at [841, 421] on div "CM [PERSON_NAME] Security Officer - Full time (SE1702) at [GEOGRAPHIC_DATA] - O…" at bounding box center [784, 391] width 1568 height 782
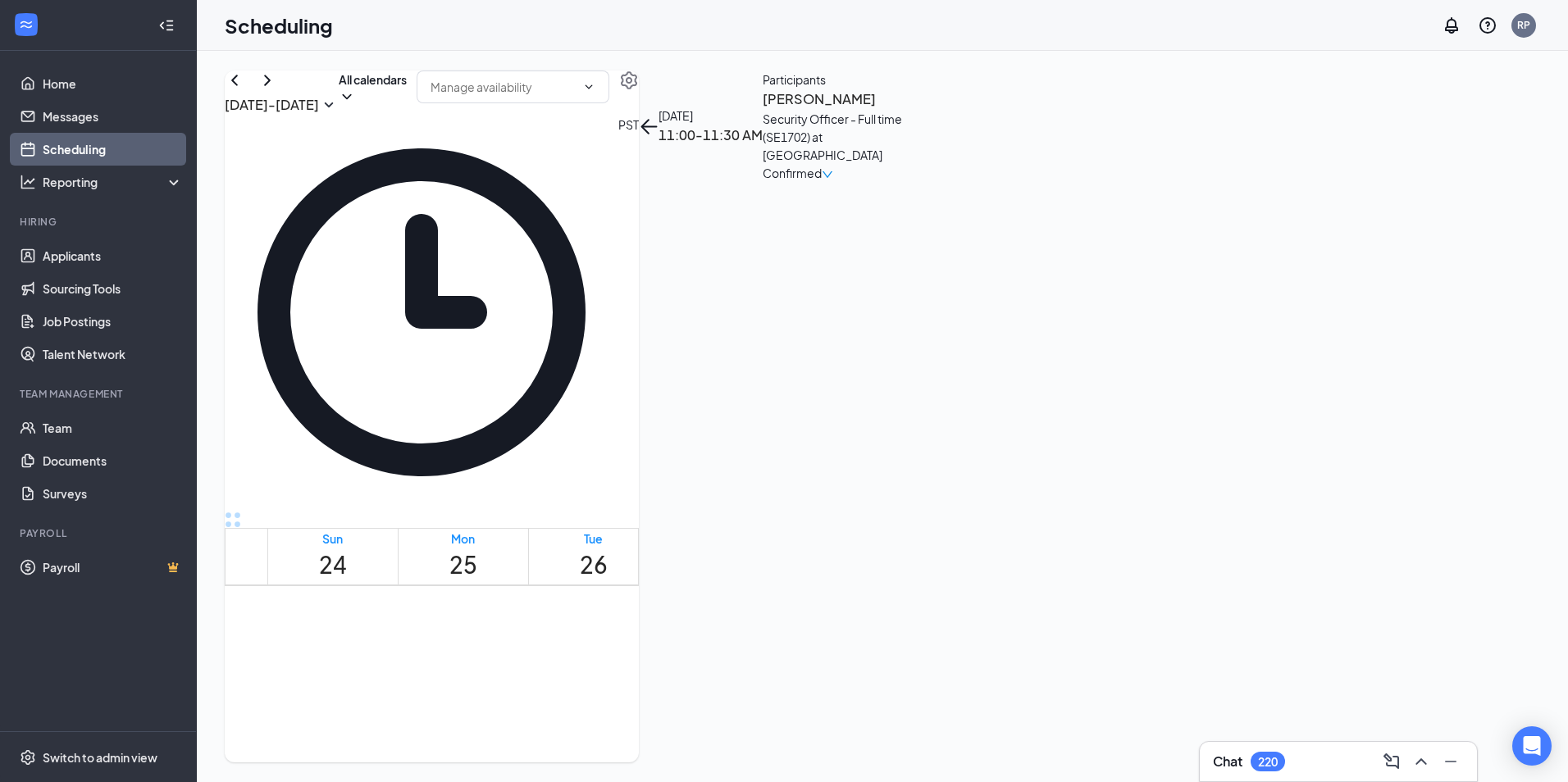
drag, startPoint x: 838, startPoint y: 509, endPoint x: 839, endPoint y: 559, distance: 50.0
click at [839, 583] on td at bounding box center [724, 592] width 912 height 19
click at [68, 264] on link "Applicants" at bounding box center [112, 256] width 141 height 33
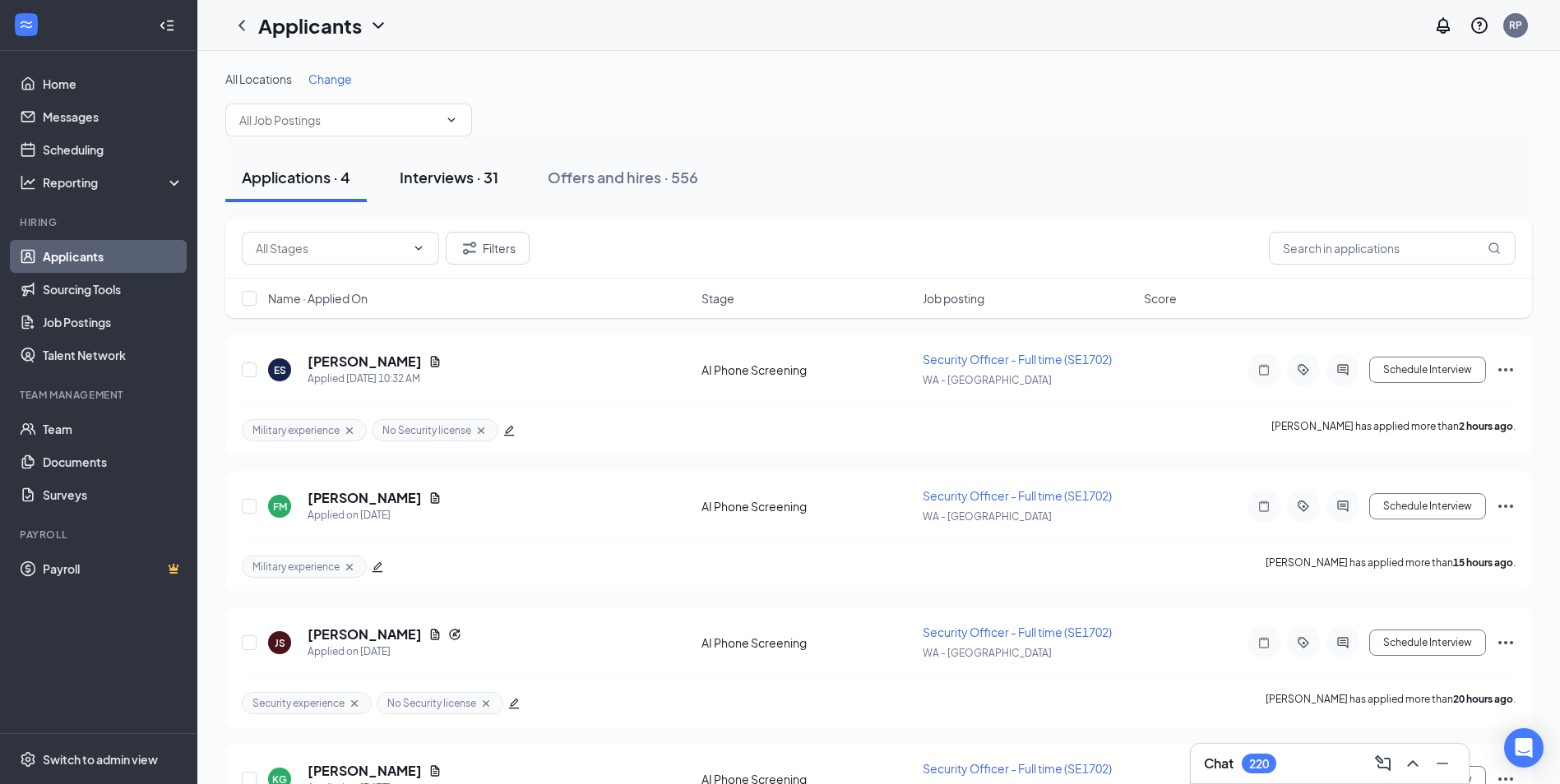
click at [461, 178] on div "Interviews · 31" at bounding box center [448, 177] width 98 height 21
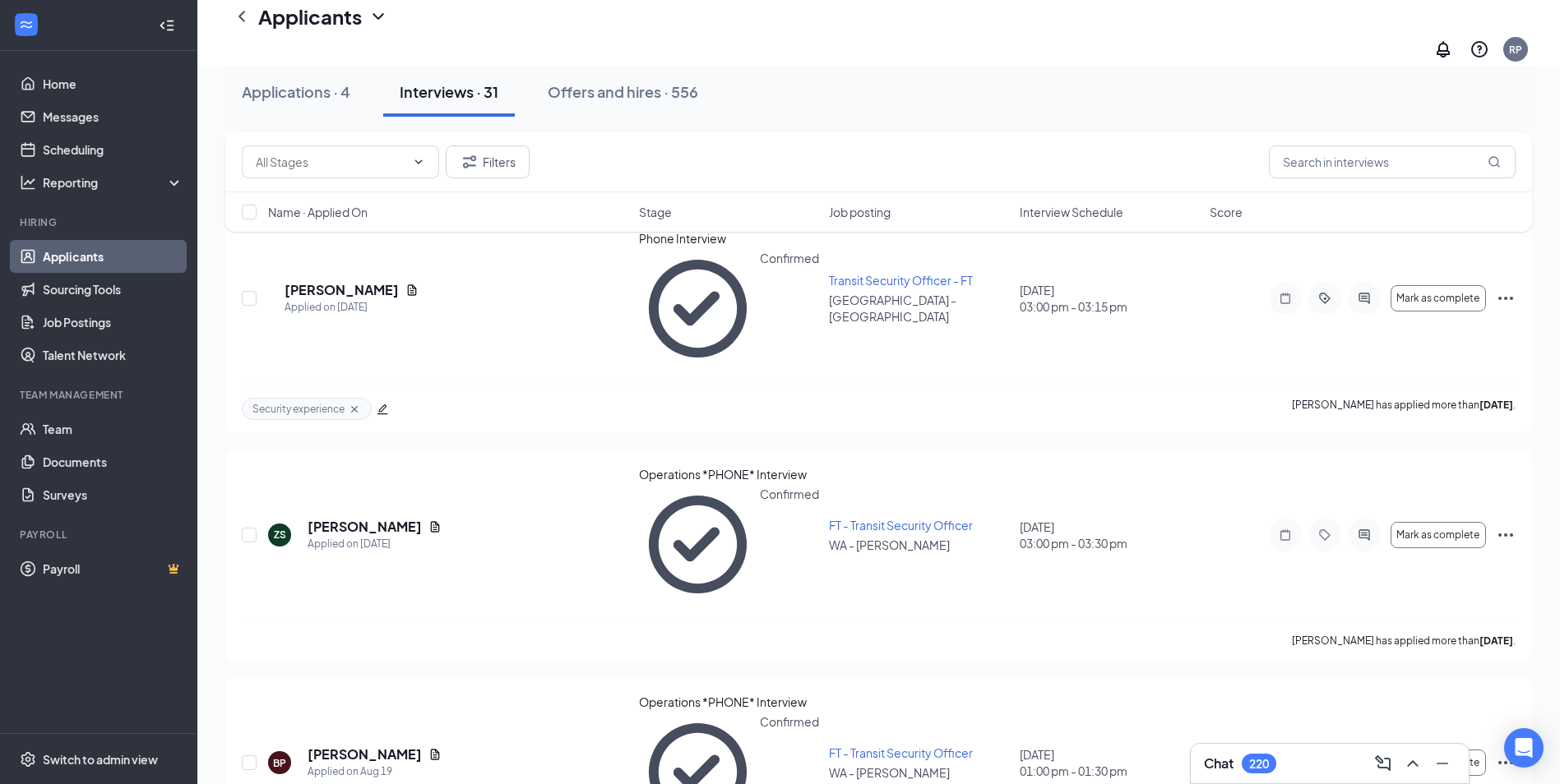
scroll to position [3787, 0]
click at [1329, 163] on input "text" at bounding box center [1392, 162] width 247 height 33
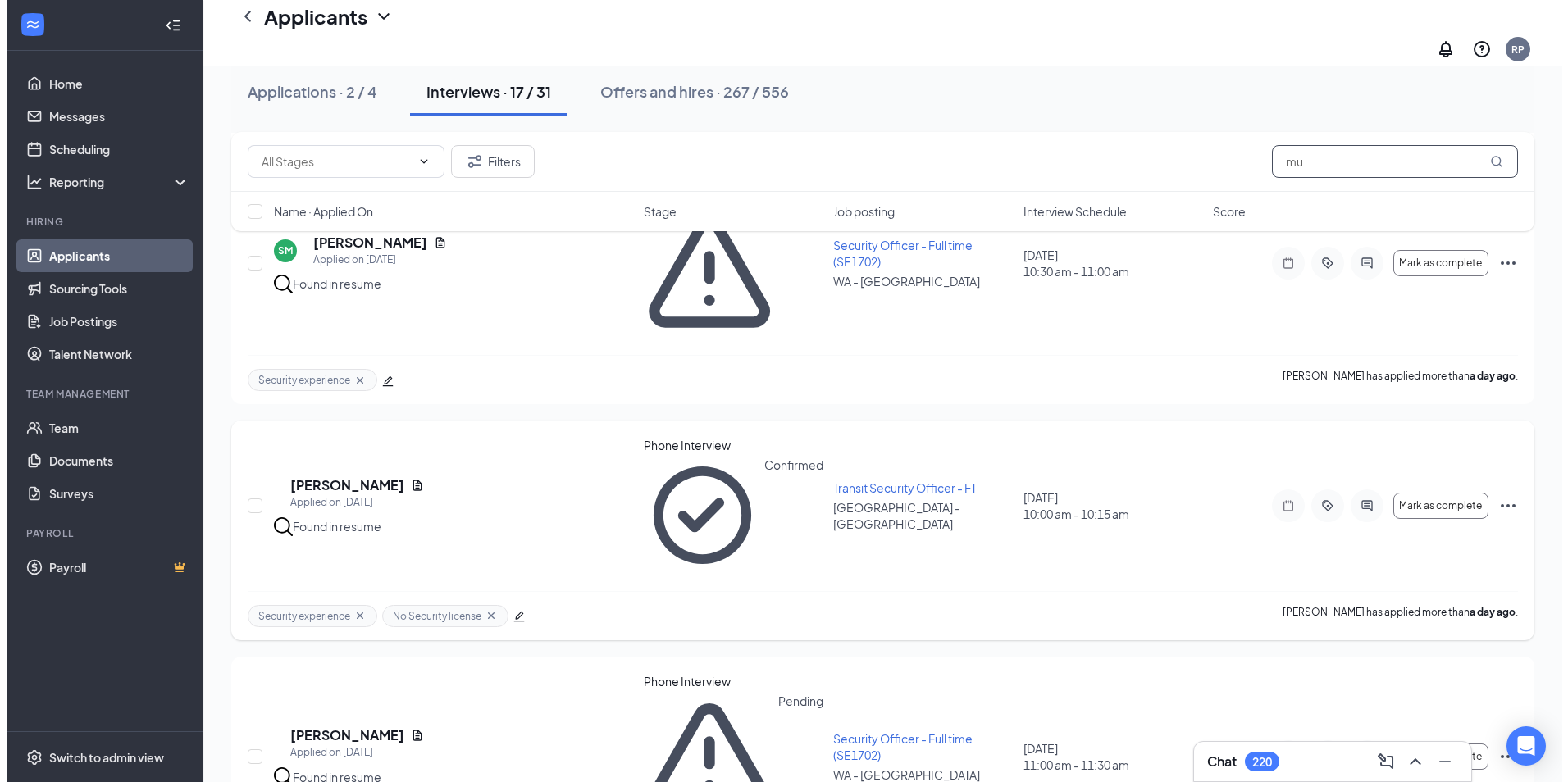
scroll to position [410, 0]
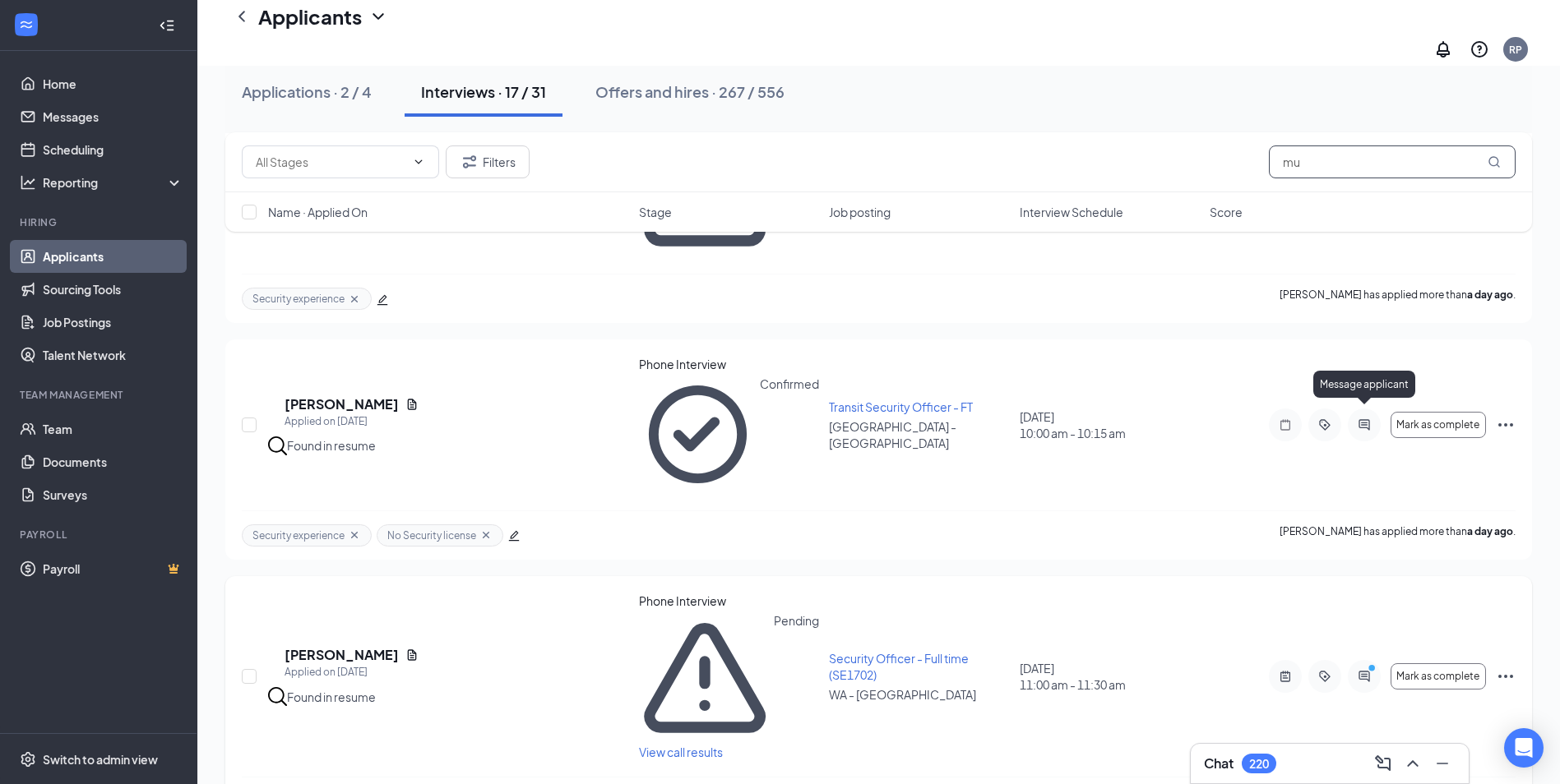
type input "mu"
click at [1366, 664] on icon "PrimaryDot" at bounding box center [1374, 670] width 20 height 13
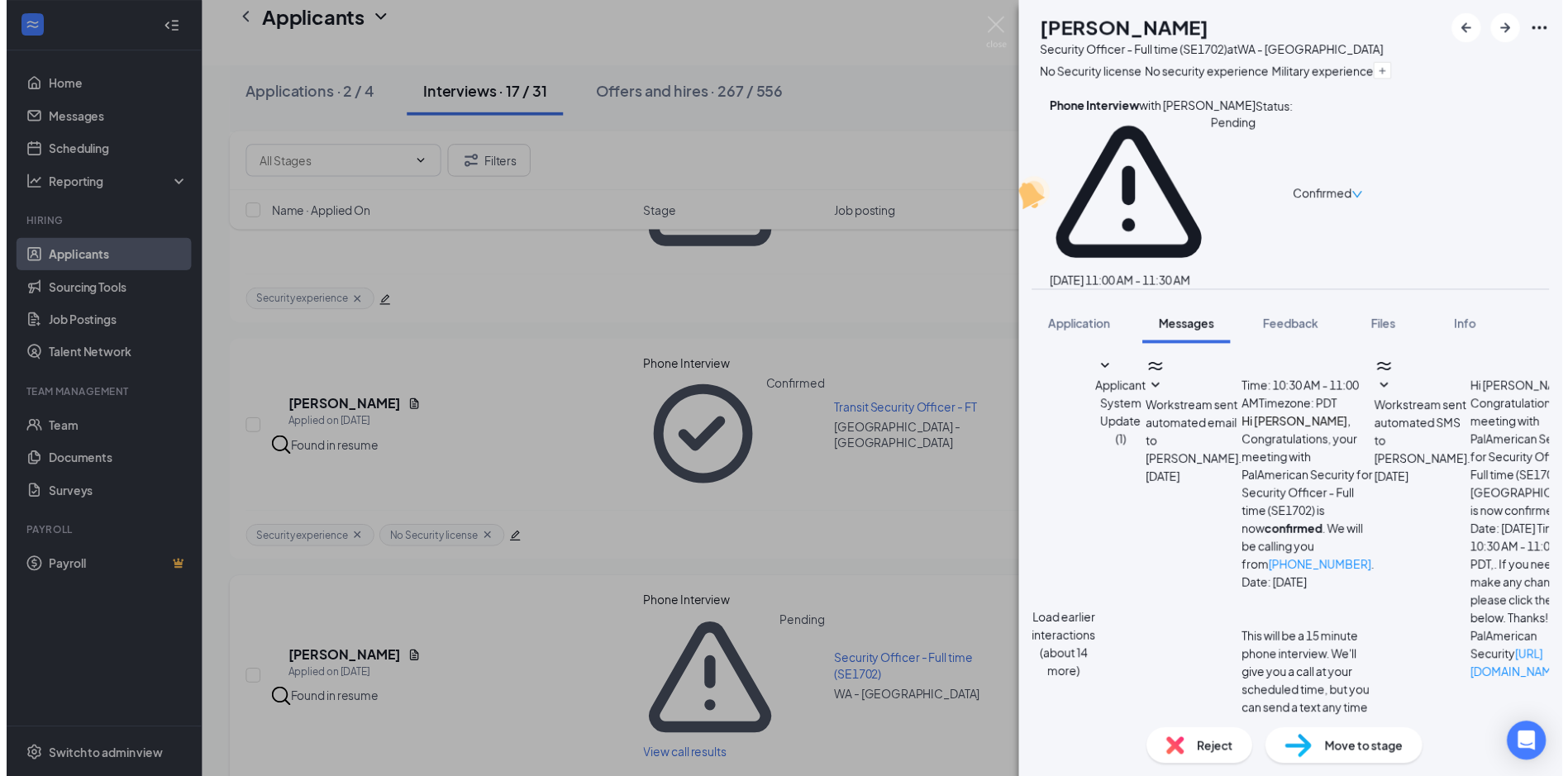
scroll to position [446, 0]
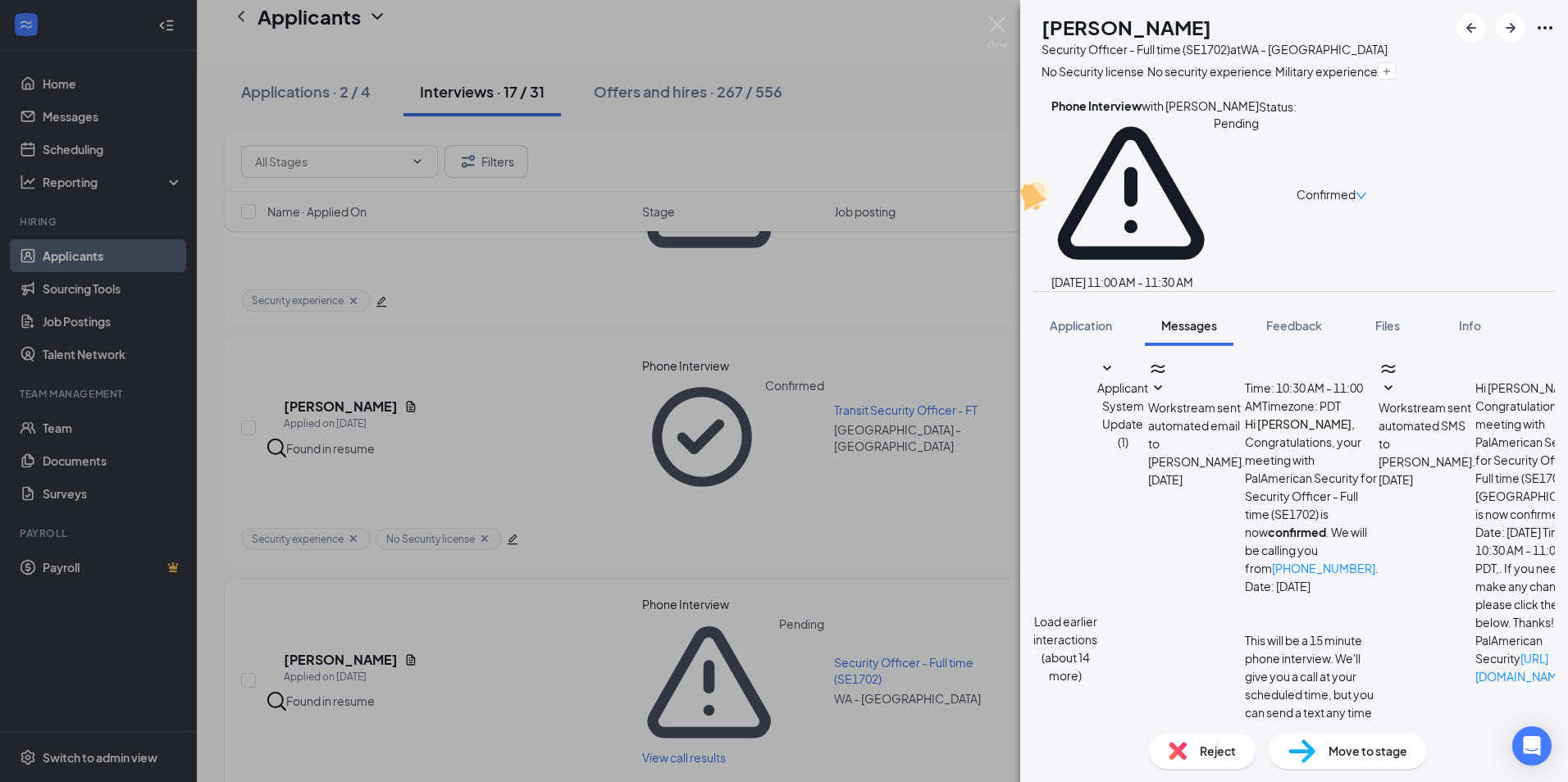
click at [781, 534] on div "CM [PERSON_NAME] Security Officer - Full time (SE1702) at [GEOGRAPHIC_DATA] - O…" at bounding box center [784, 391] width 1568 height 782
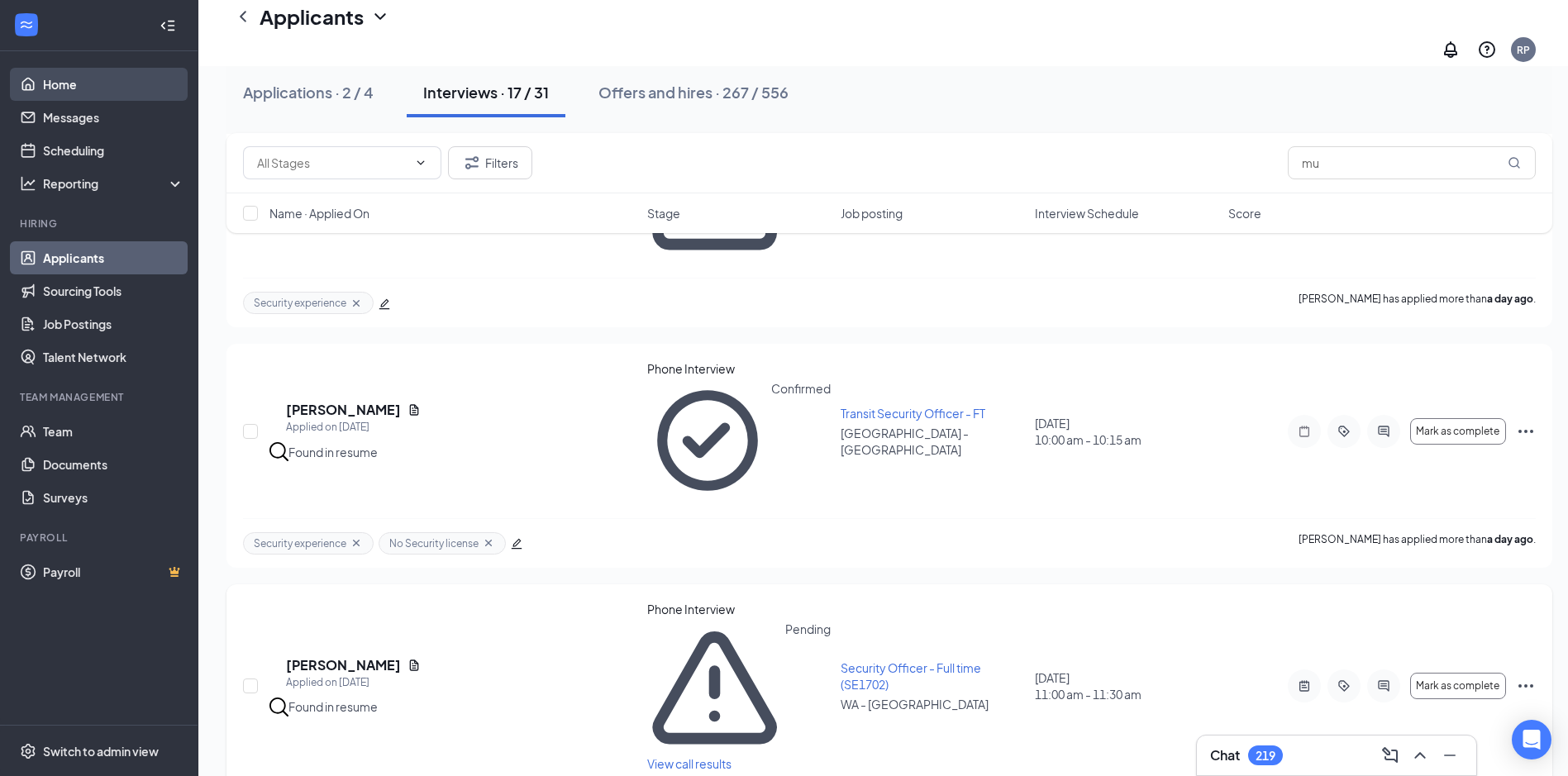
click at [44, 90] on link "Home" at bounding box center [113, 84] width 142 height 33
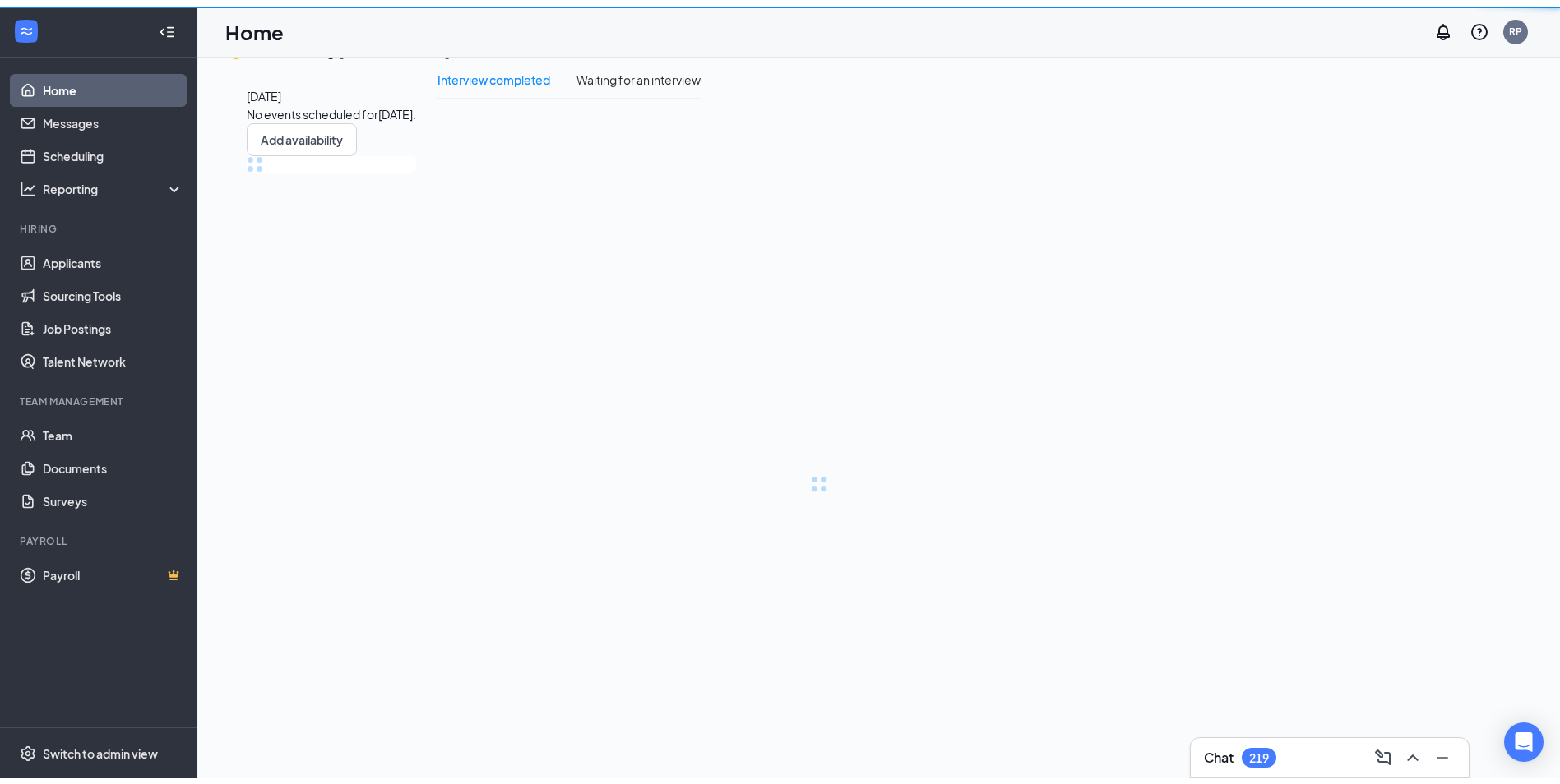
scroll to position [35, 0]
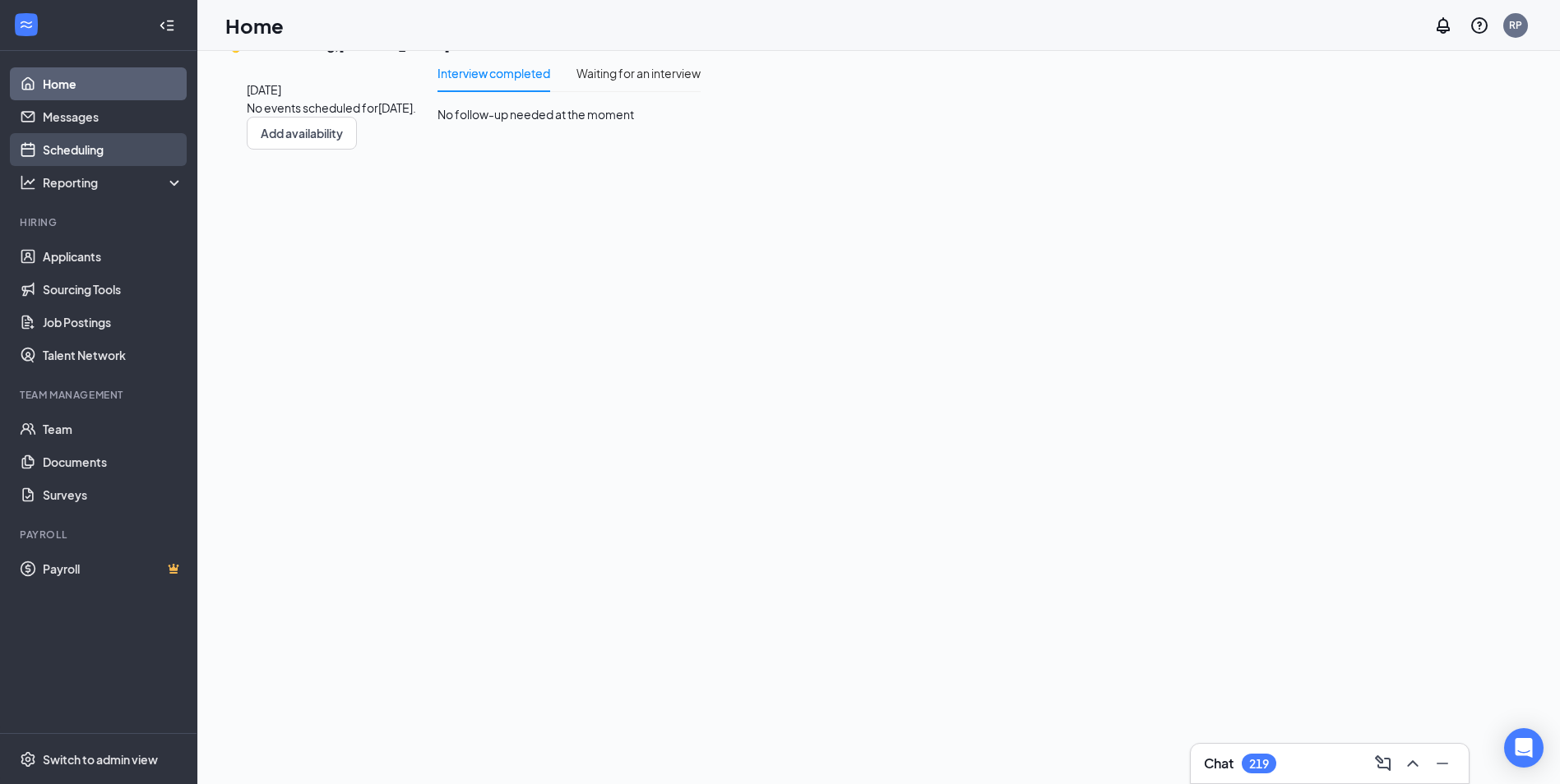
click at [81, 148] on link "Scheduling" at bounding box center [113, 149] width 141 height 33
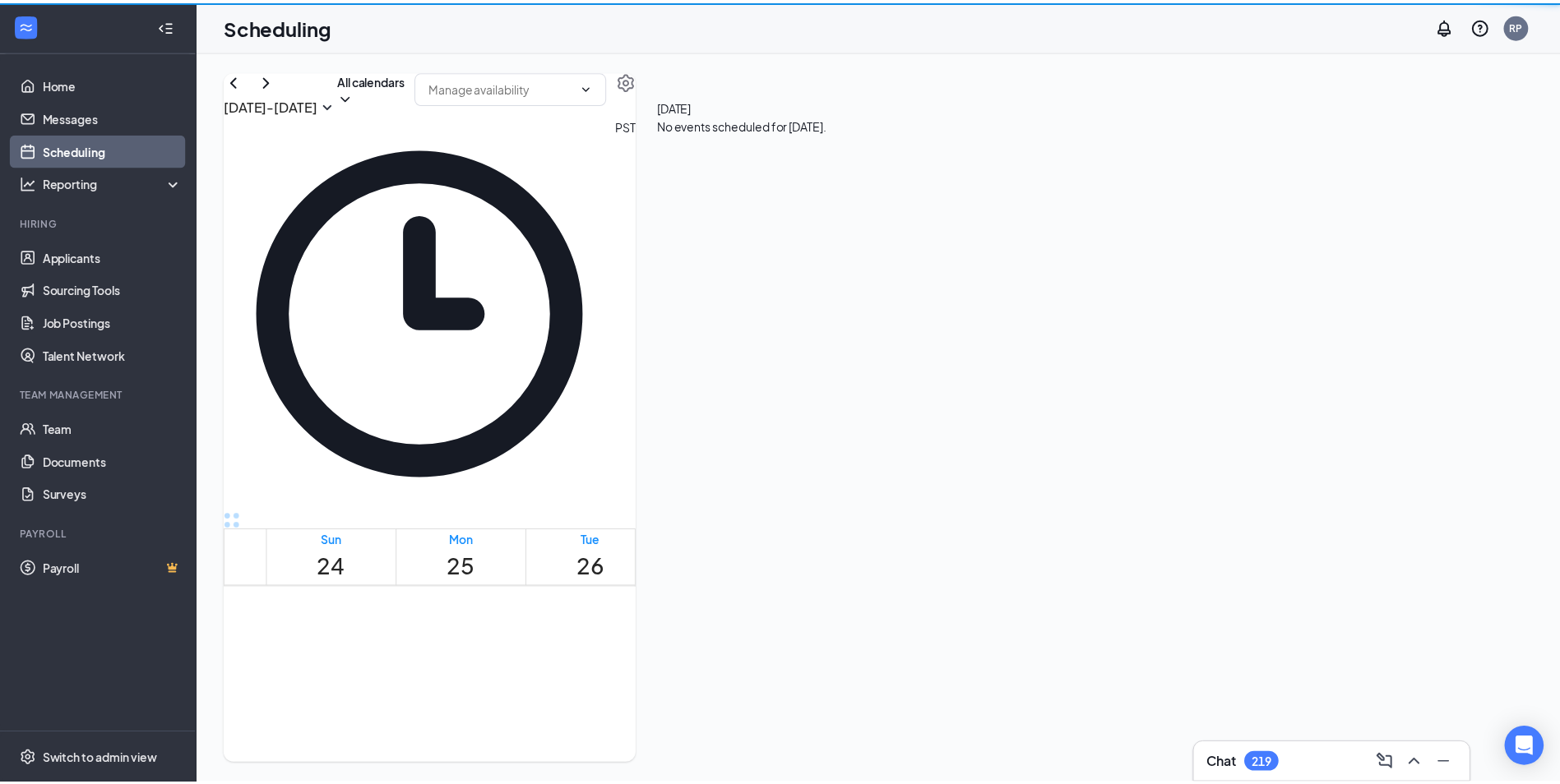
scroll to position [809, 0]
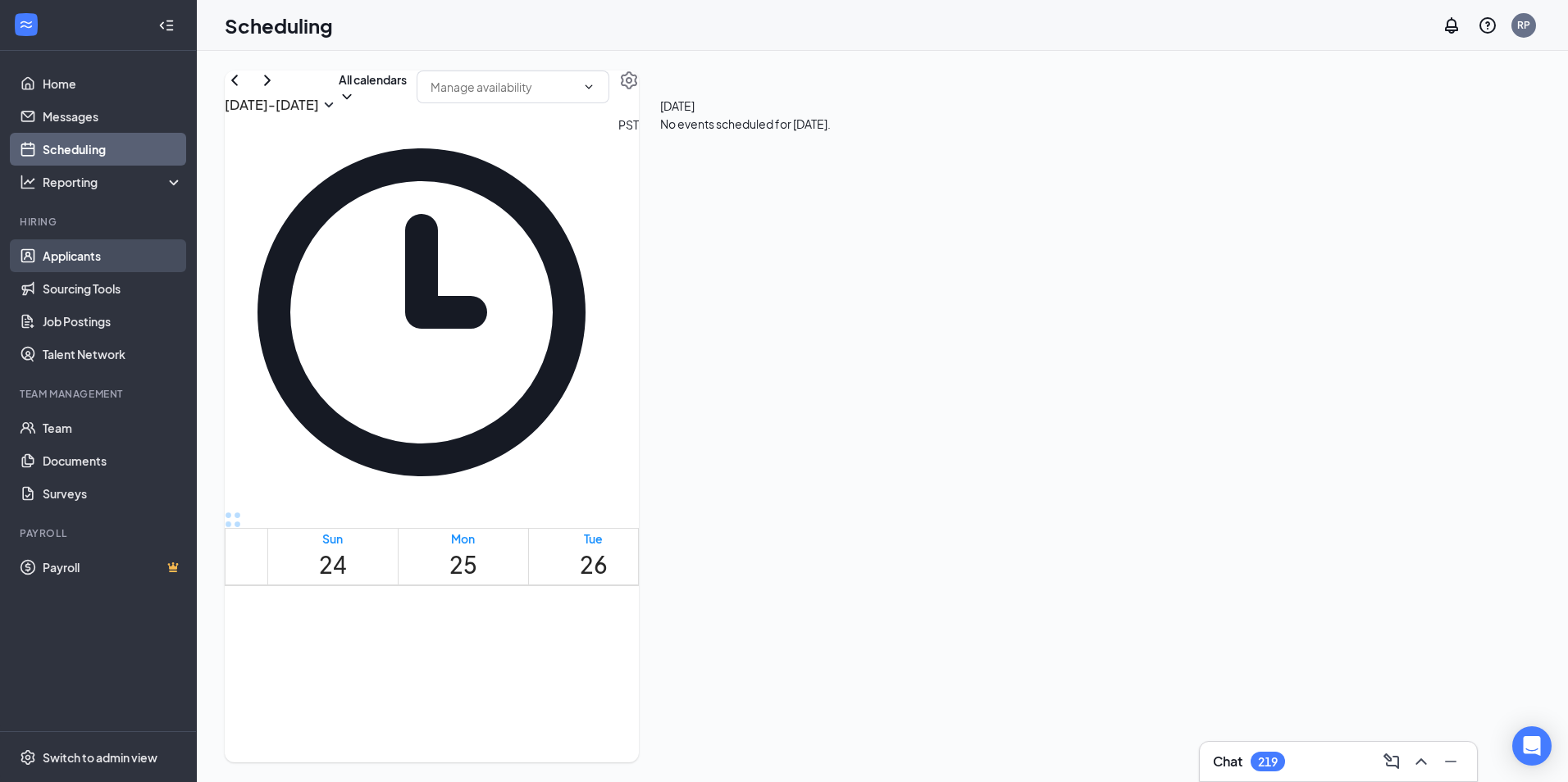
click at [64, 259] on link "Applicants" at bounding box center [112, 256] width 141 height 33
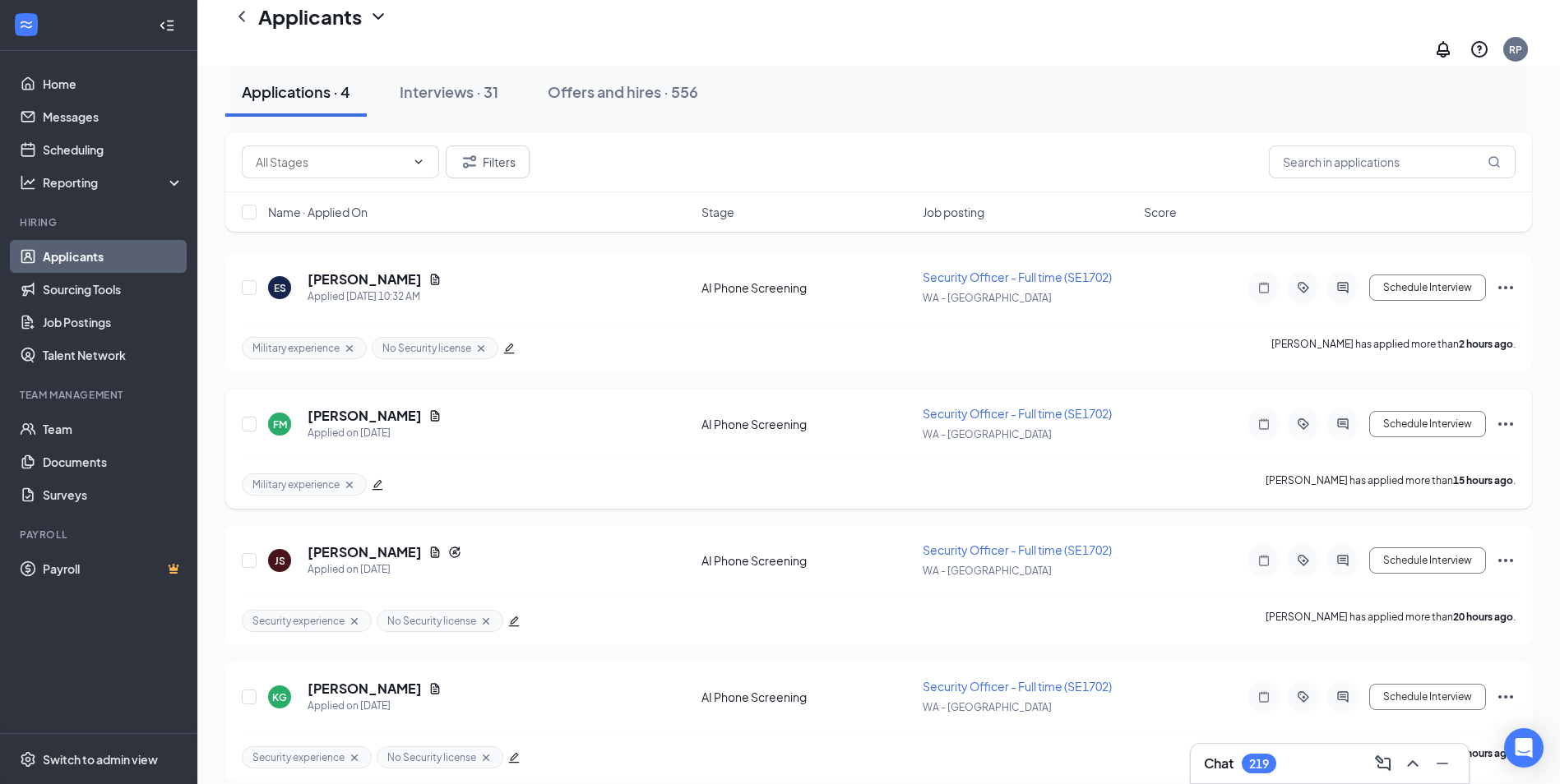
scroll to position [99, 0]
